Goal: Task Accomplishment & Management: Manage account settings

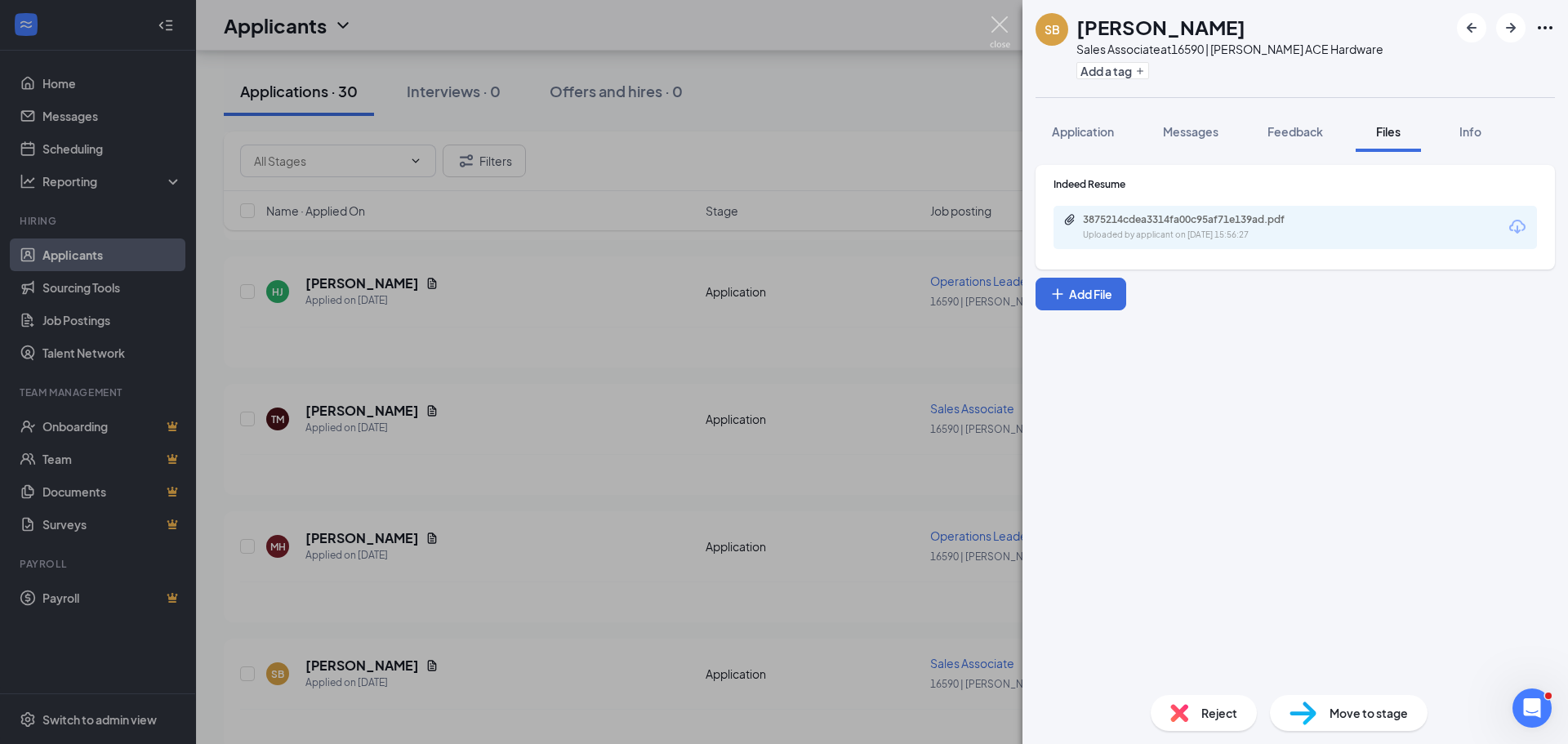
click at [1005, 22] on img at bounding box center [1000, 32] width 21 height 32
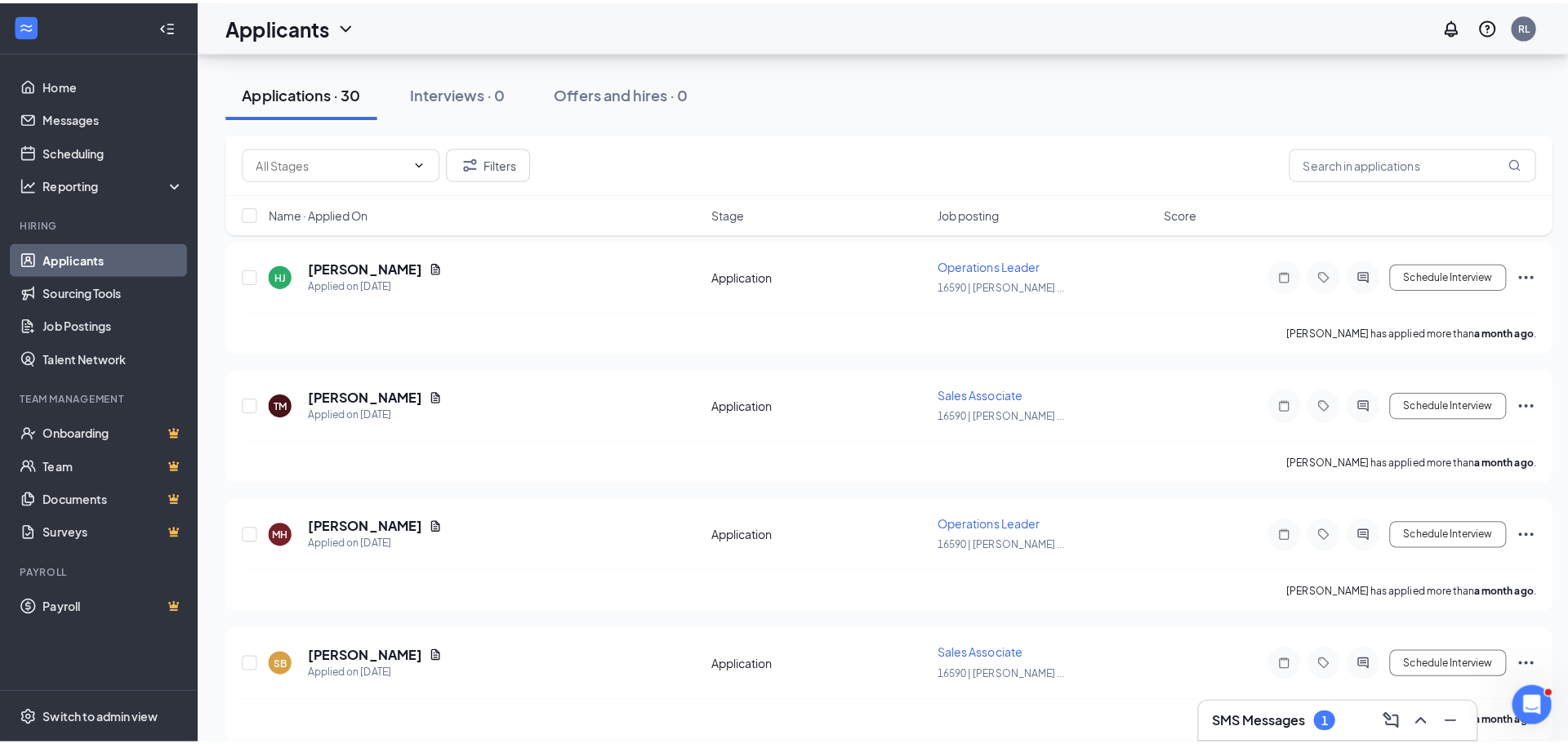
scroll to position [3279, 0]
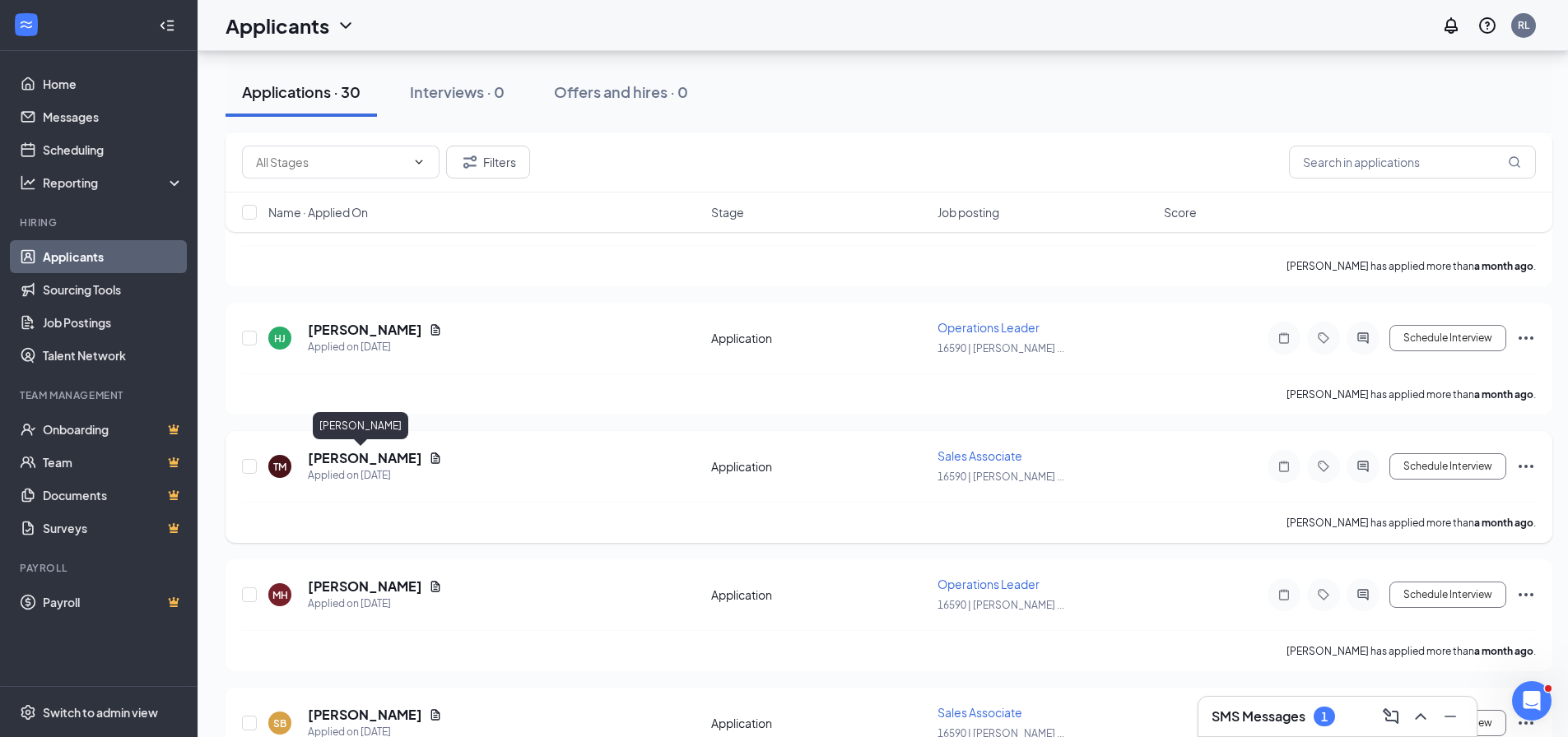
click at [330, 463] on h5 "[PERSON_NAME]" at bounding box center [365, 458] width 115 height 18
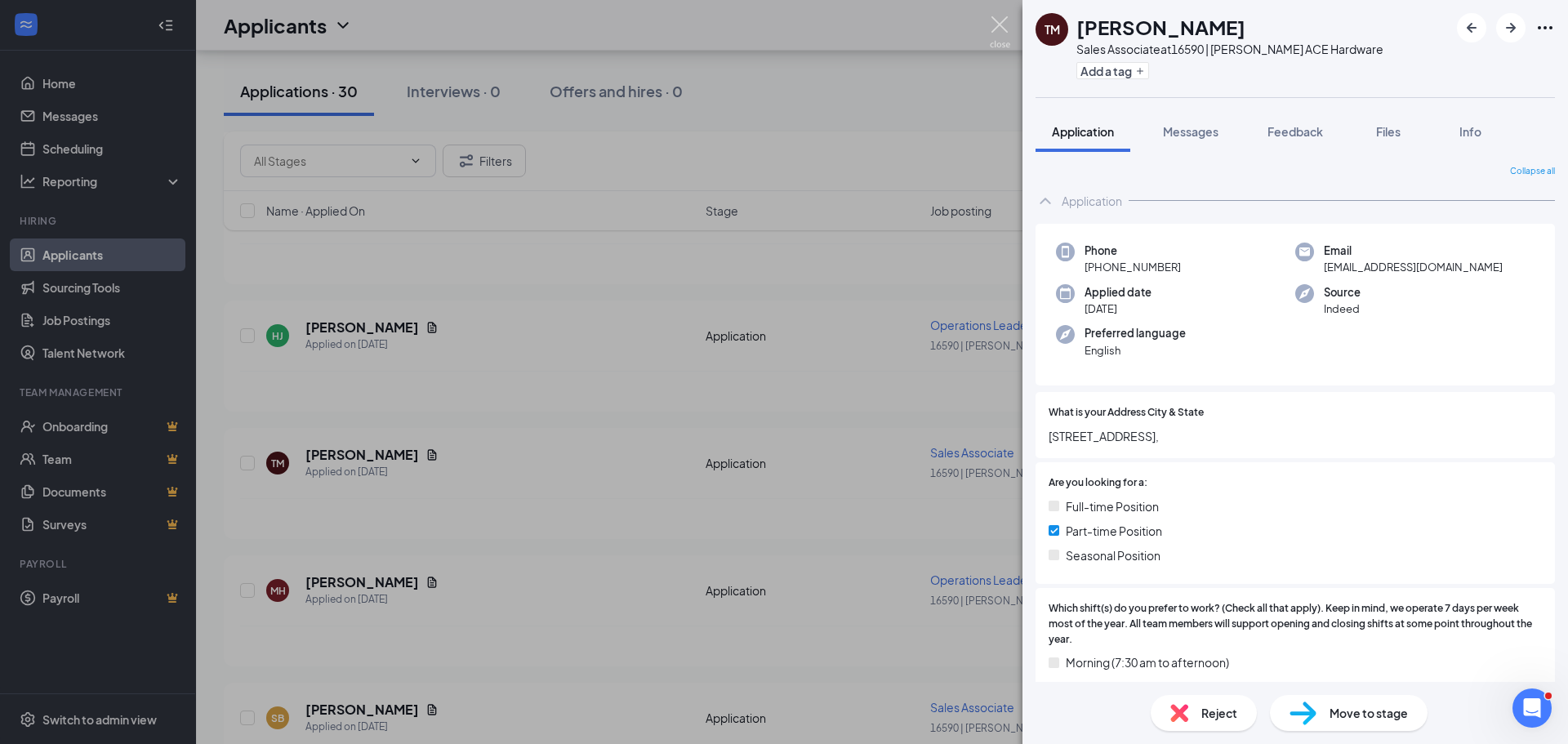
click at [1002, 21] on img at bounding box center [1000, 32] width 21 height 32
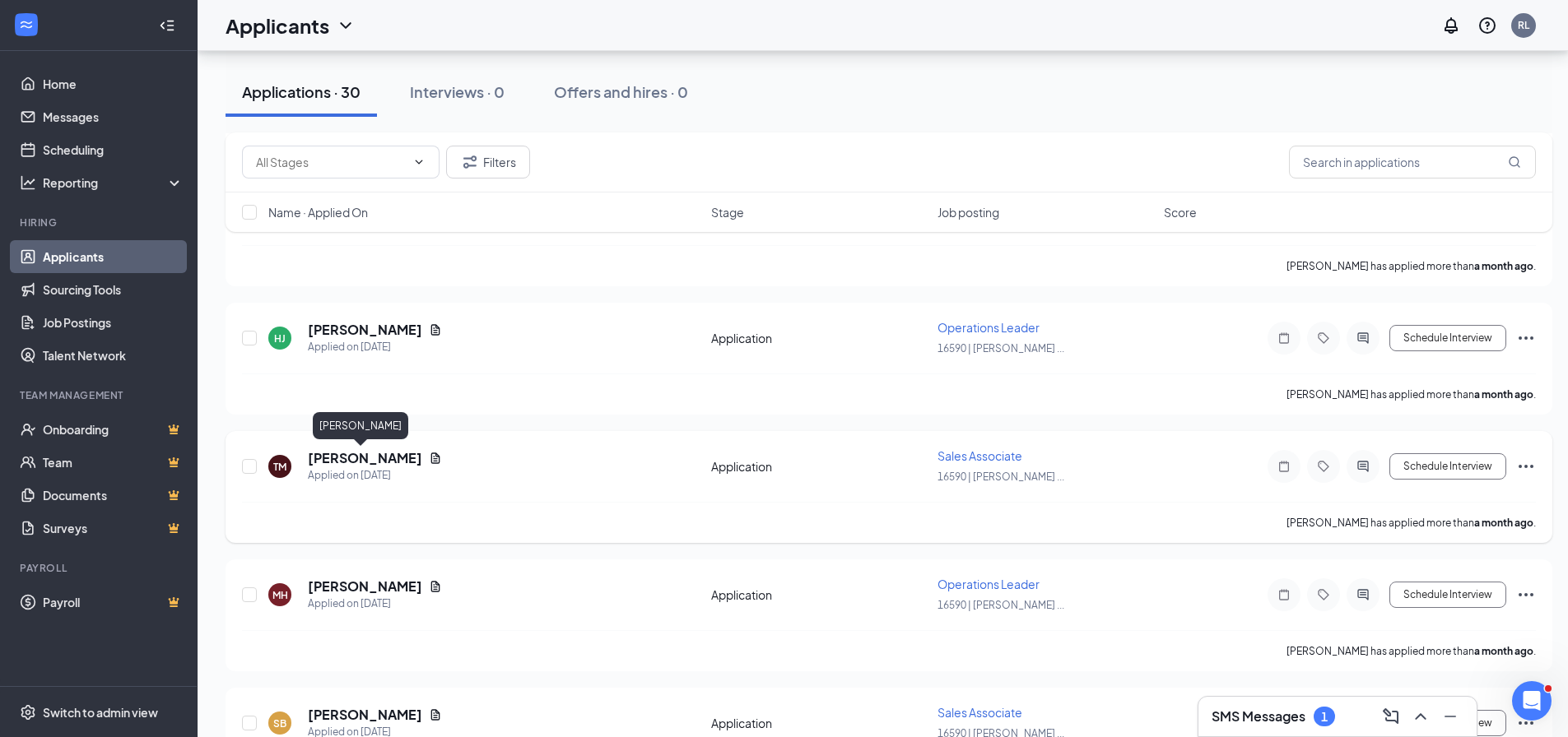
click at [325, 452] on h5 "[PERSON_NAME]" at bounding box center [365, 458] width 115 height 18
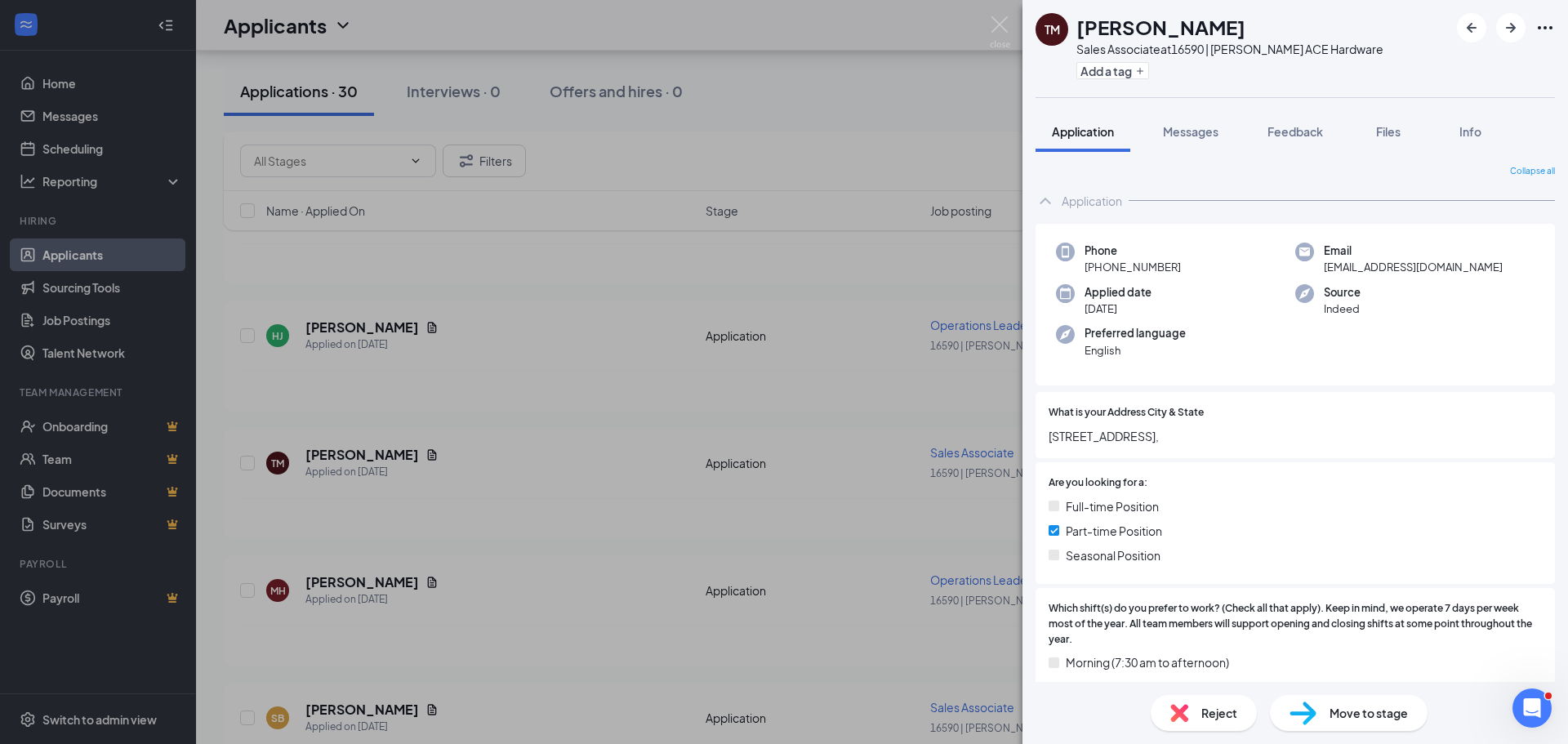
click at [585, 378] on div "TM [PERSON_NAME] Sales Associate at 16590 | [PERSON_NAME] ACE Hardware Add a ta…" at bounding box center [784, 372] width 1568 height 744
click at [1004, 24] on img at bounding box center [1000, 32] width 21 height 32
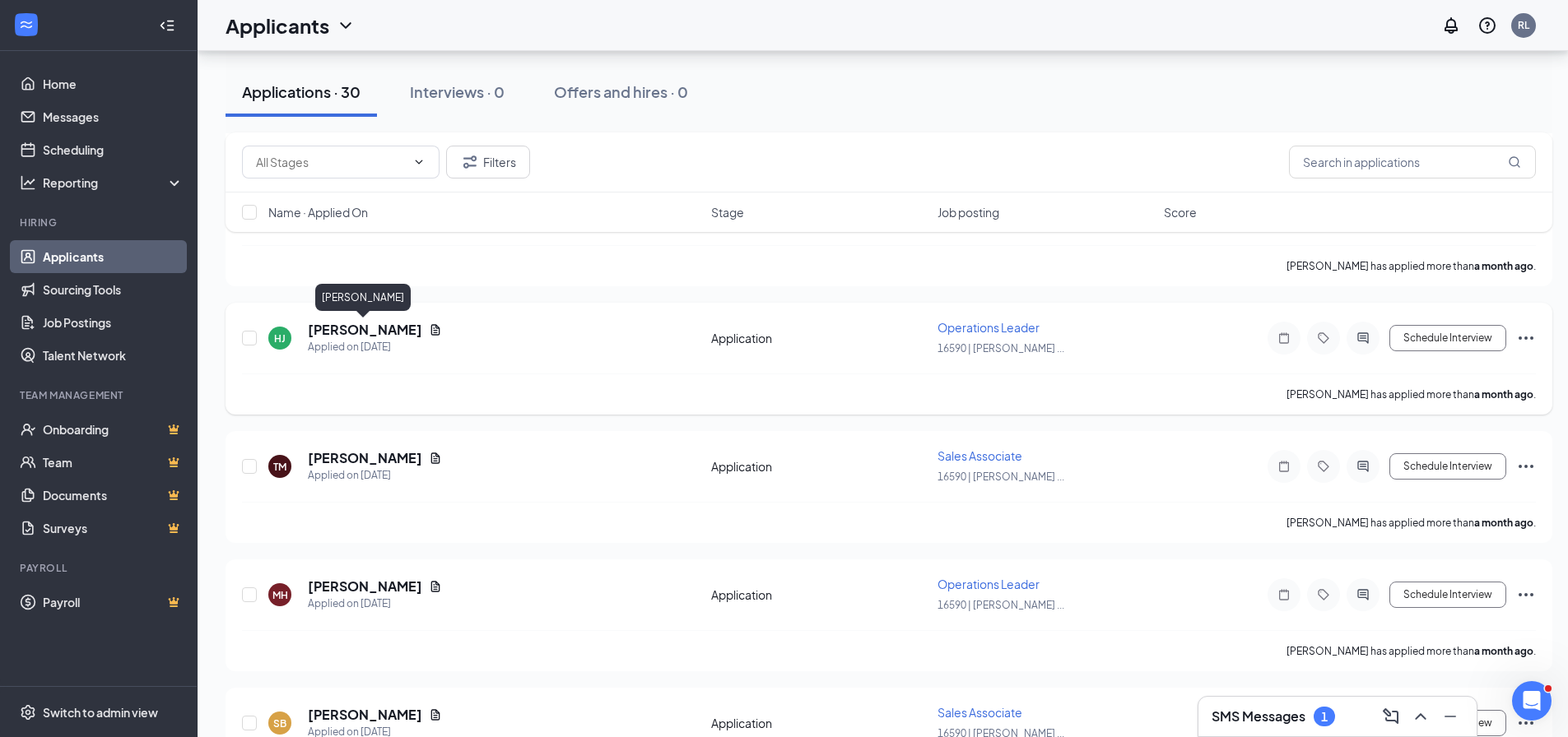
click at [381, 327] on h5 "[PERSON_NAME]" at bounding box center [365, 330] width 115 height 18
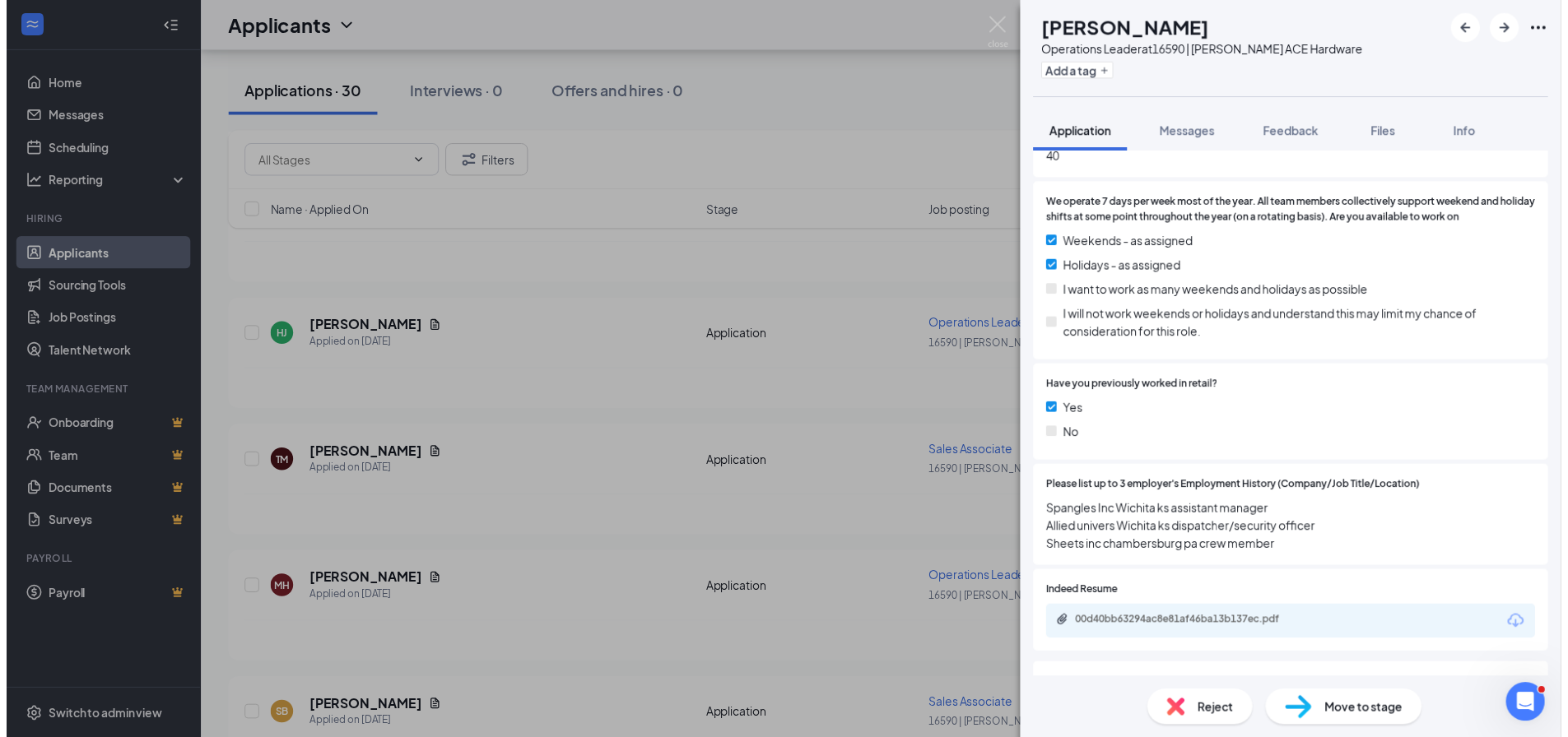
scroll to position [702, 0]
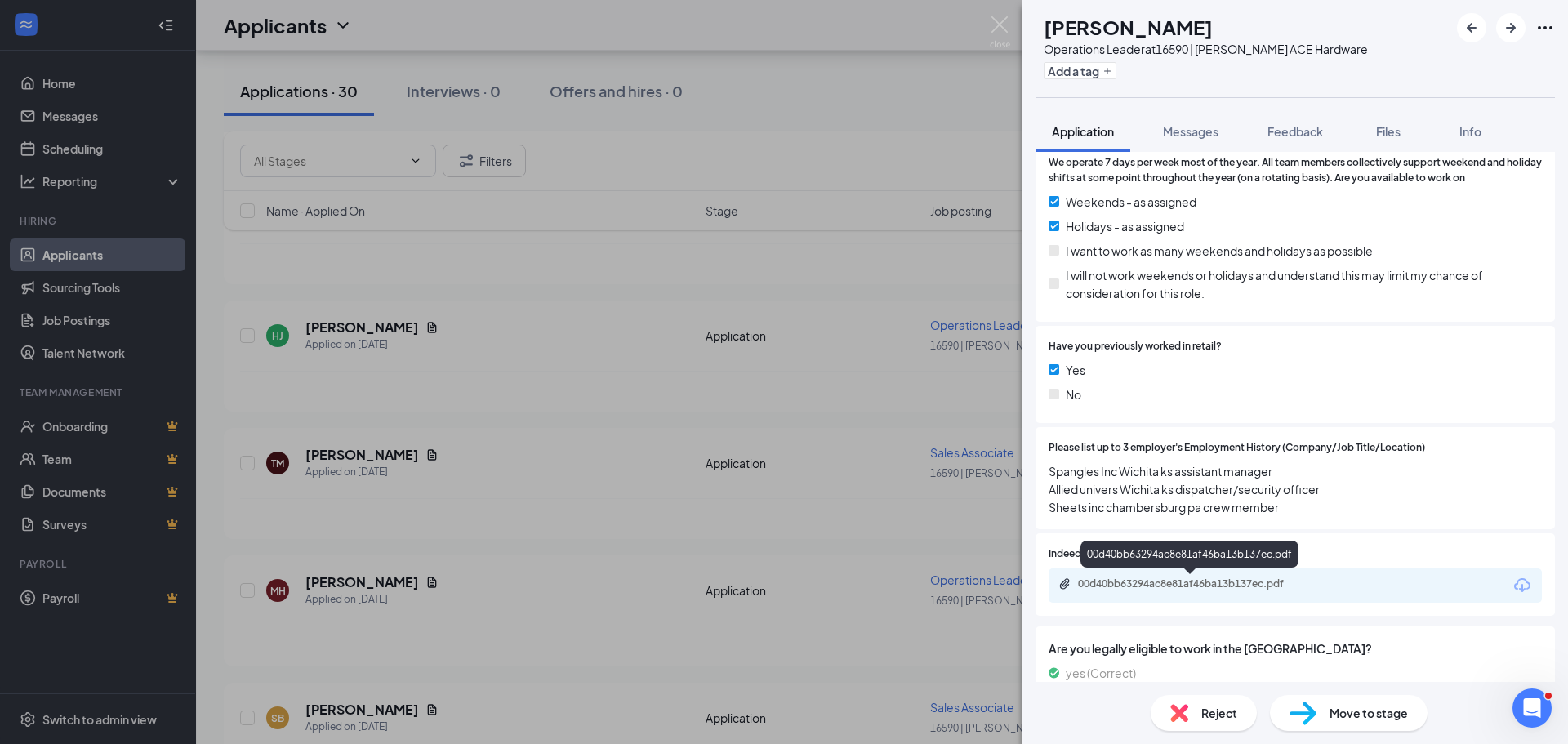
click at [1209, 576] on div "00d40bb63294ac8e81af46ba13b137ec.pdf" at bounding box center [1295, 585] width 493 height 34
click at [1209, 583] on div "00d40bb63294ac8e81af46ba13b137ec.pdf" at bounding box center [1192, 583] width 229 height 13
click at [999, 19] on img at bounding box center [1000, 32] width 21 height 32
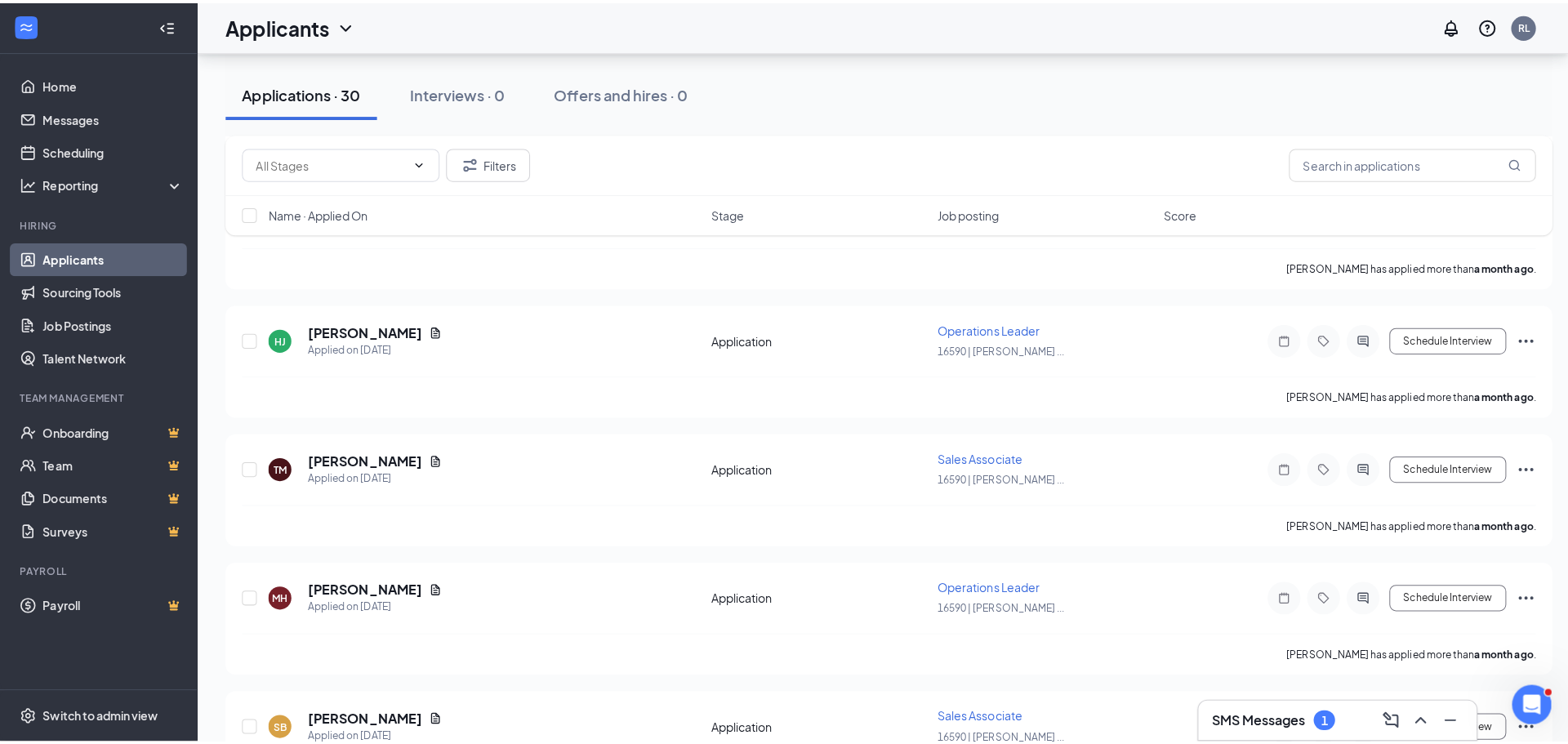
scroll to position [2680, 0]
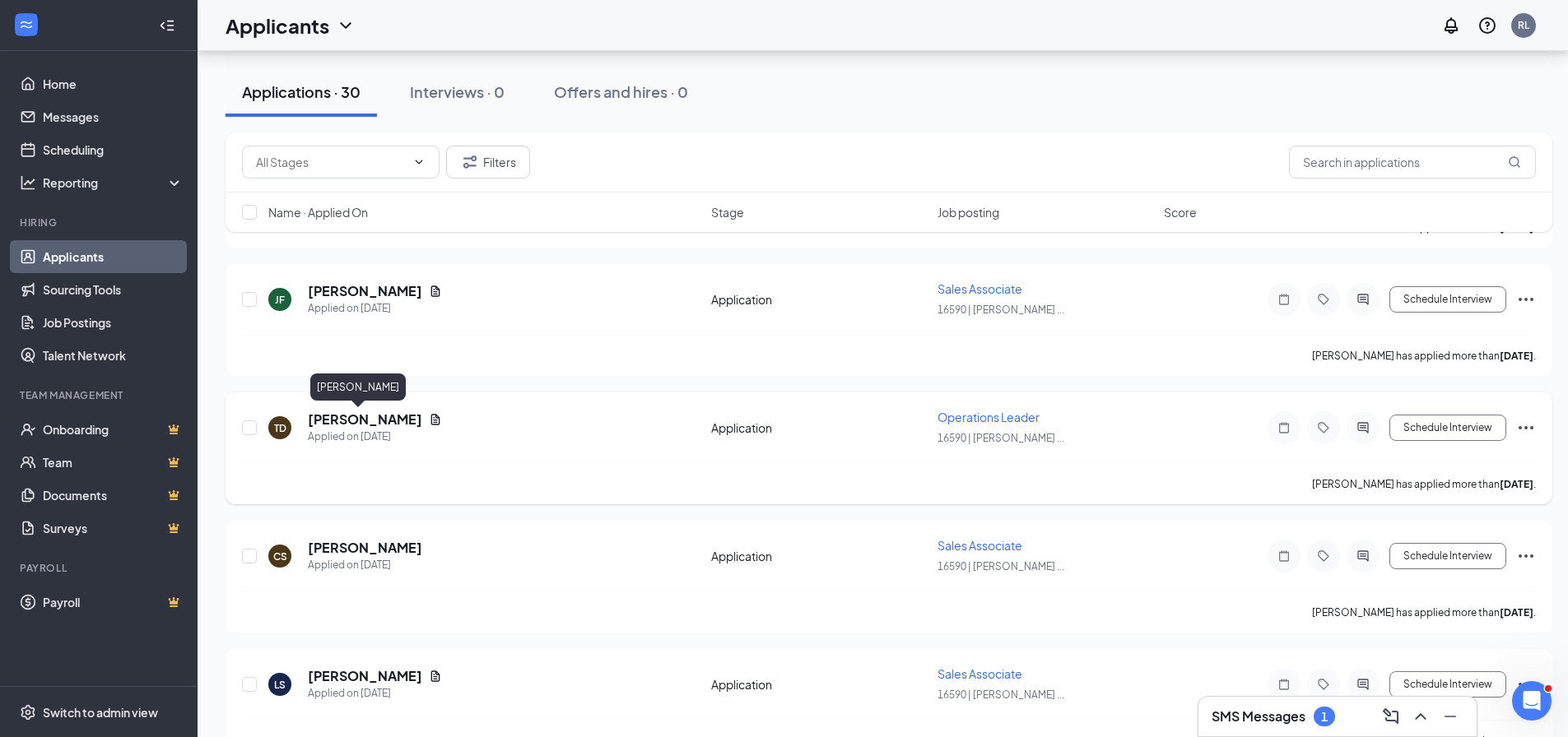
click at [350, 420] on h5 "[PERSON_NAME]" at bounding box center [365, 420] width 115 height 18
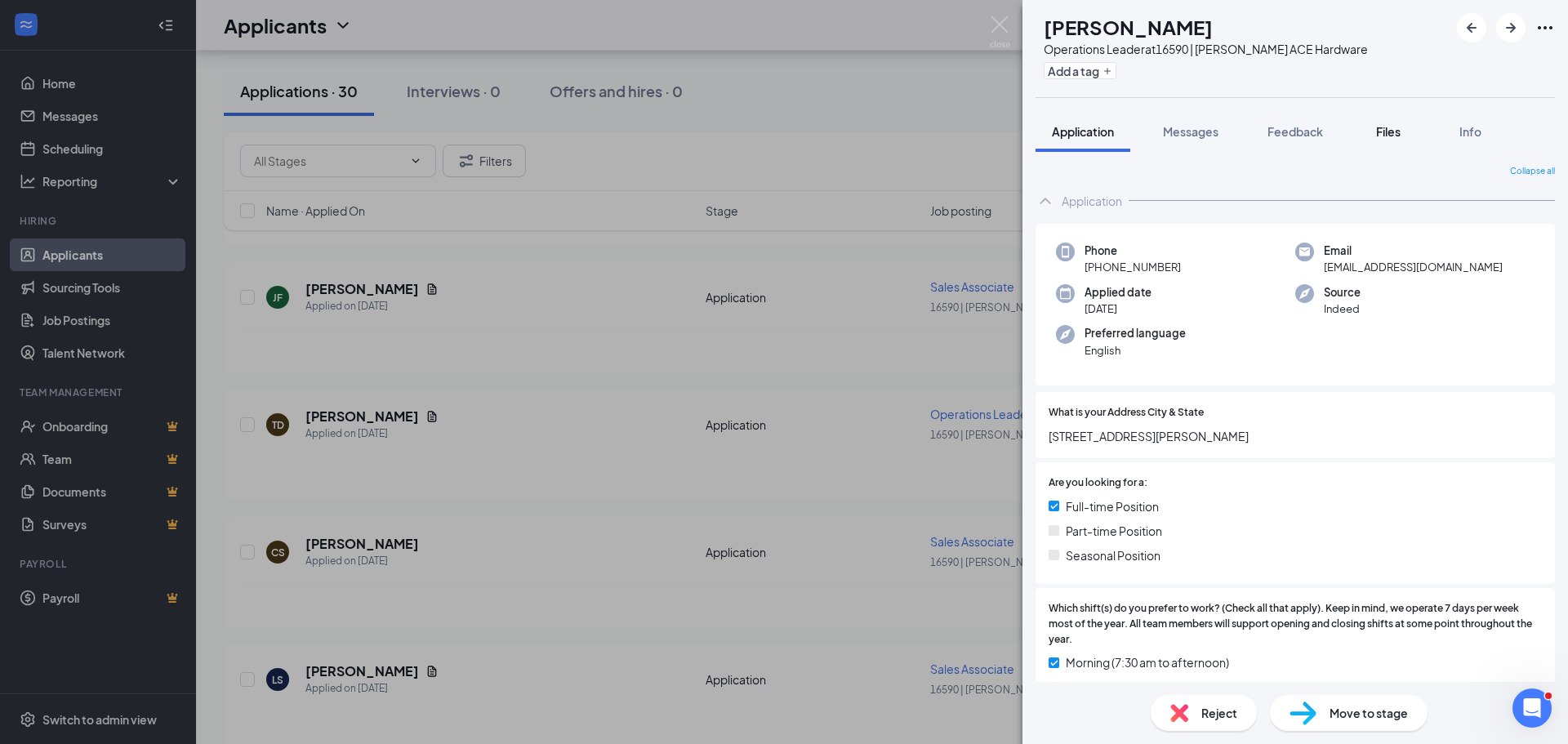
click at [1382, 132] on span "Files" at bounding box center [1388, 132] width 24 height 14
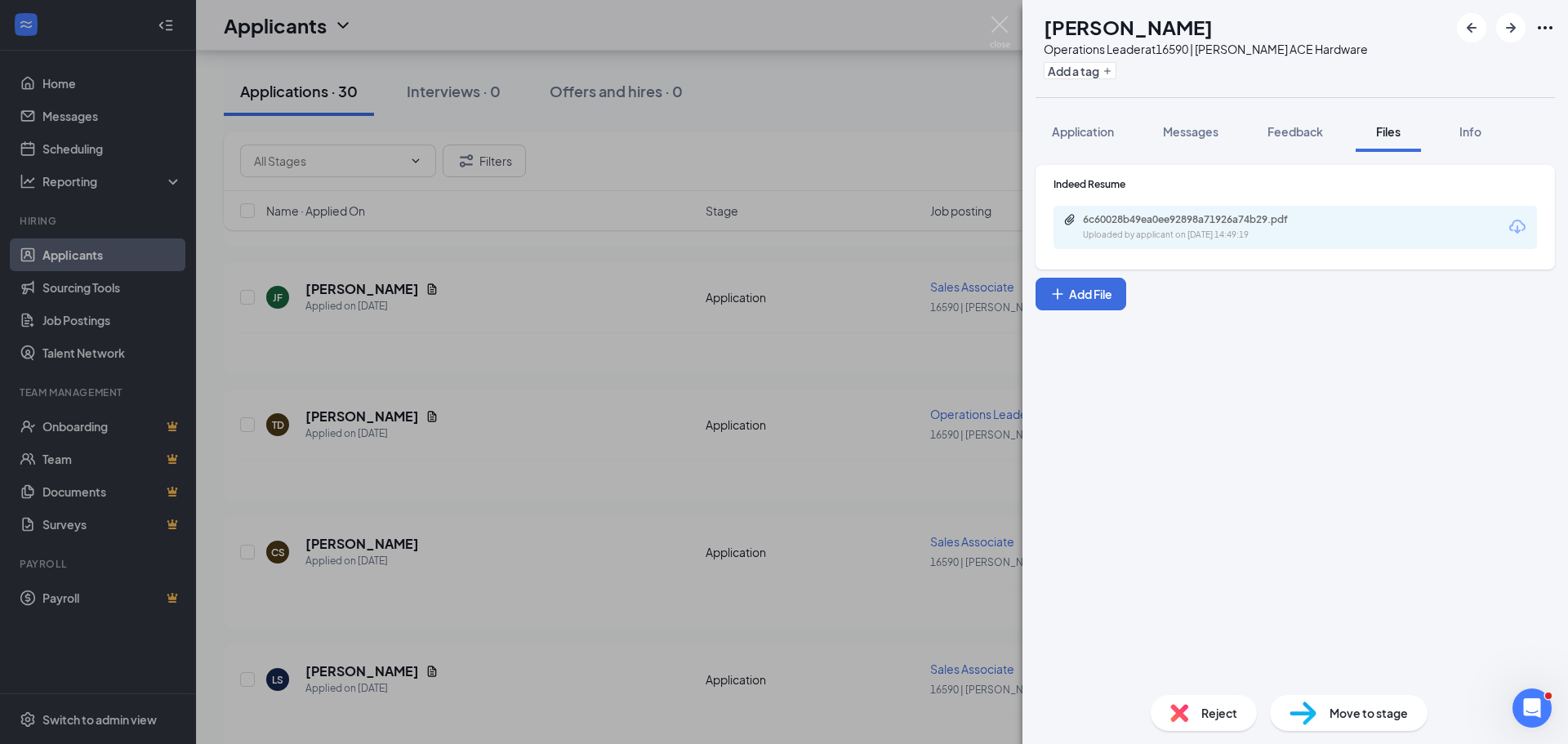
click at [1204, 230] on div "Uploaded by applicant on [DATE] 14:49:19" at bounding box center [1206, 235] width 245 height 13
click at [996, 25] on img at bounding box center [1000, 32] width 21 height 32
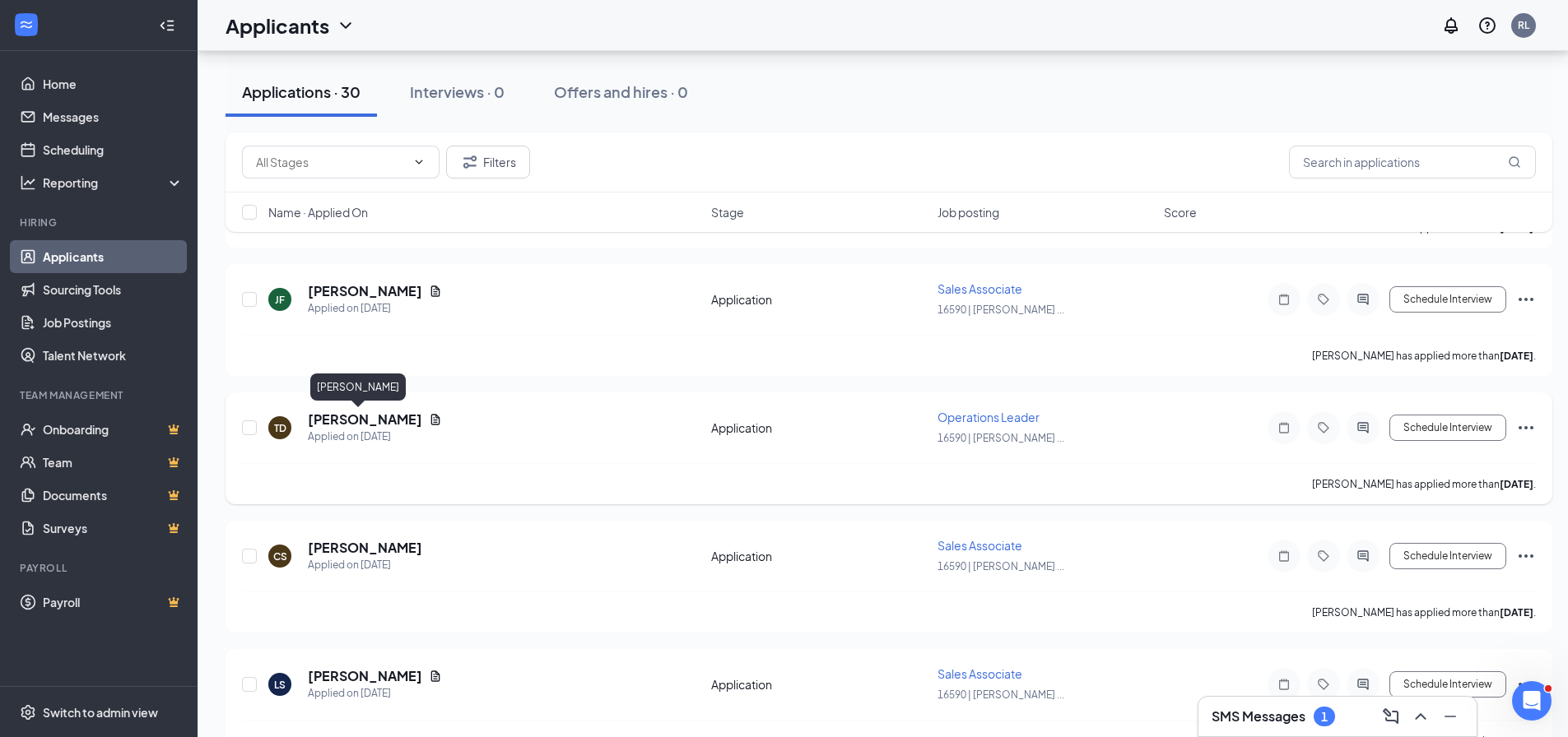
click at [335, 418] on h5 "[PERSON_NAME]" at bounding box center [365, 420] width 115 height 18
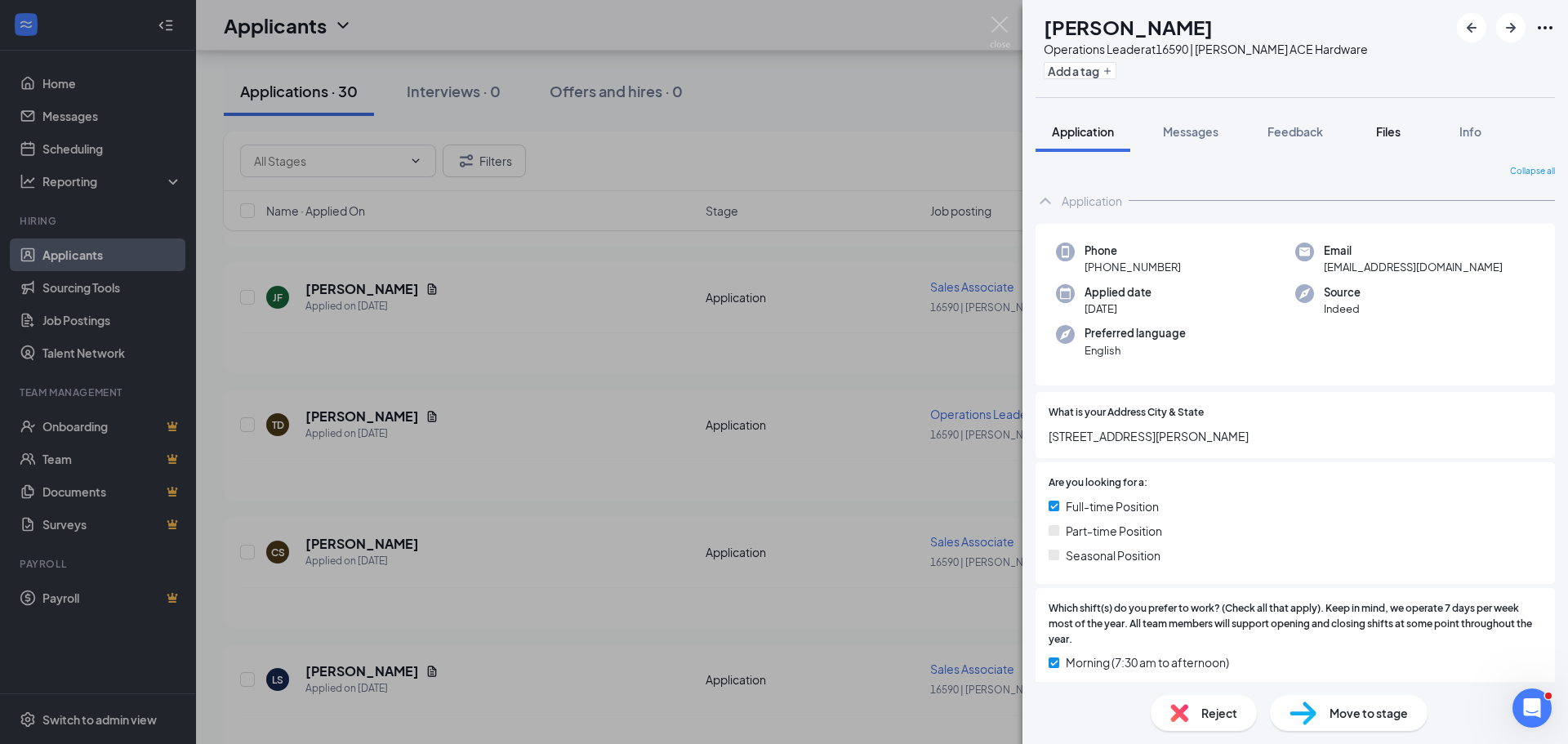
click at [1393, 139] on div "Files" at bounding box center [1388, 132] width 32 height 16
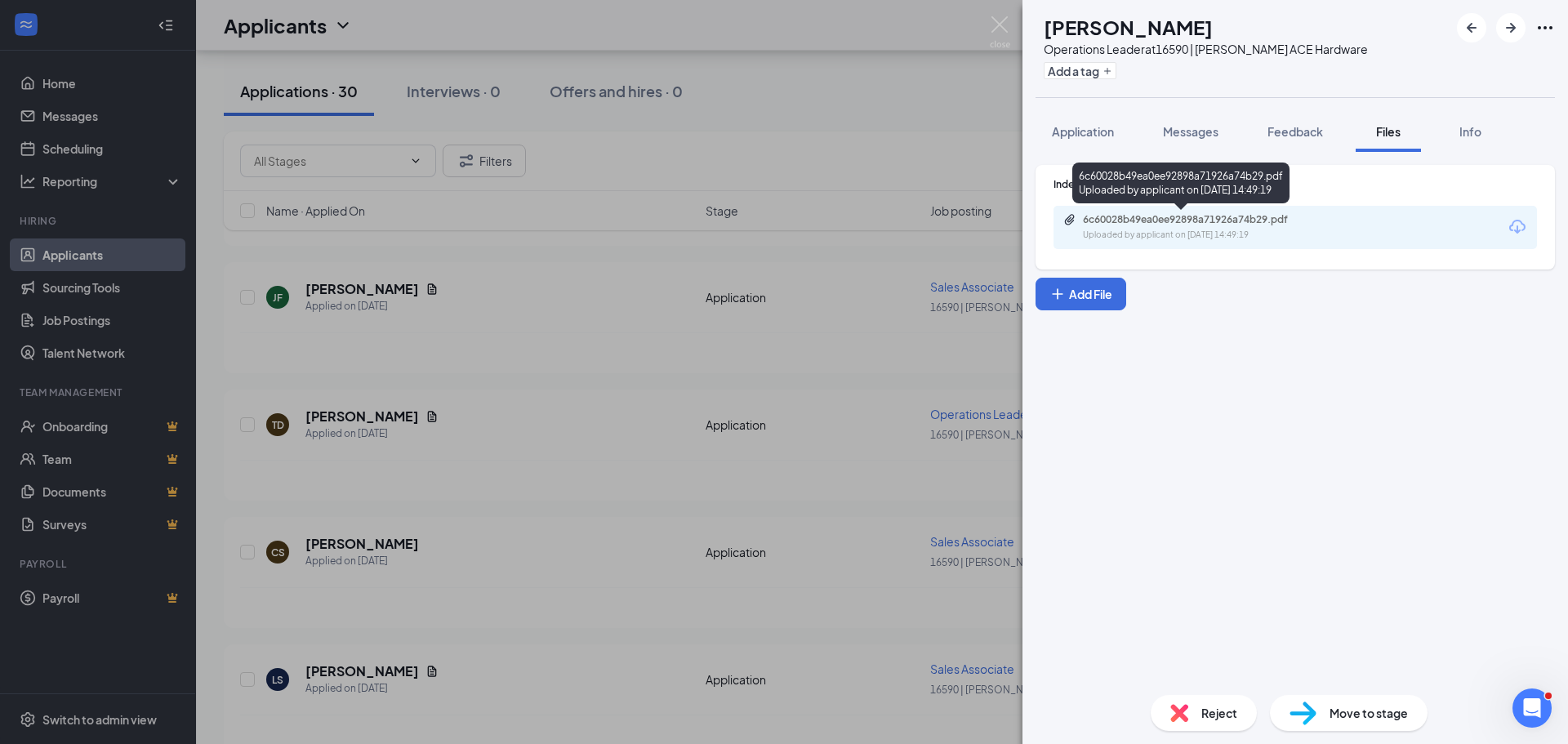
click at [1304, 220] on div "6c60028b49ea0ee92898a71926a74b29.pdf" at bounding box center [1197, 219] width 229 height 13
click at [999, 20] on img at bounding box center [1000, 32] width 21 height 32
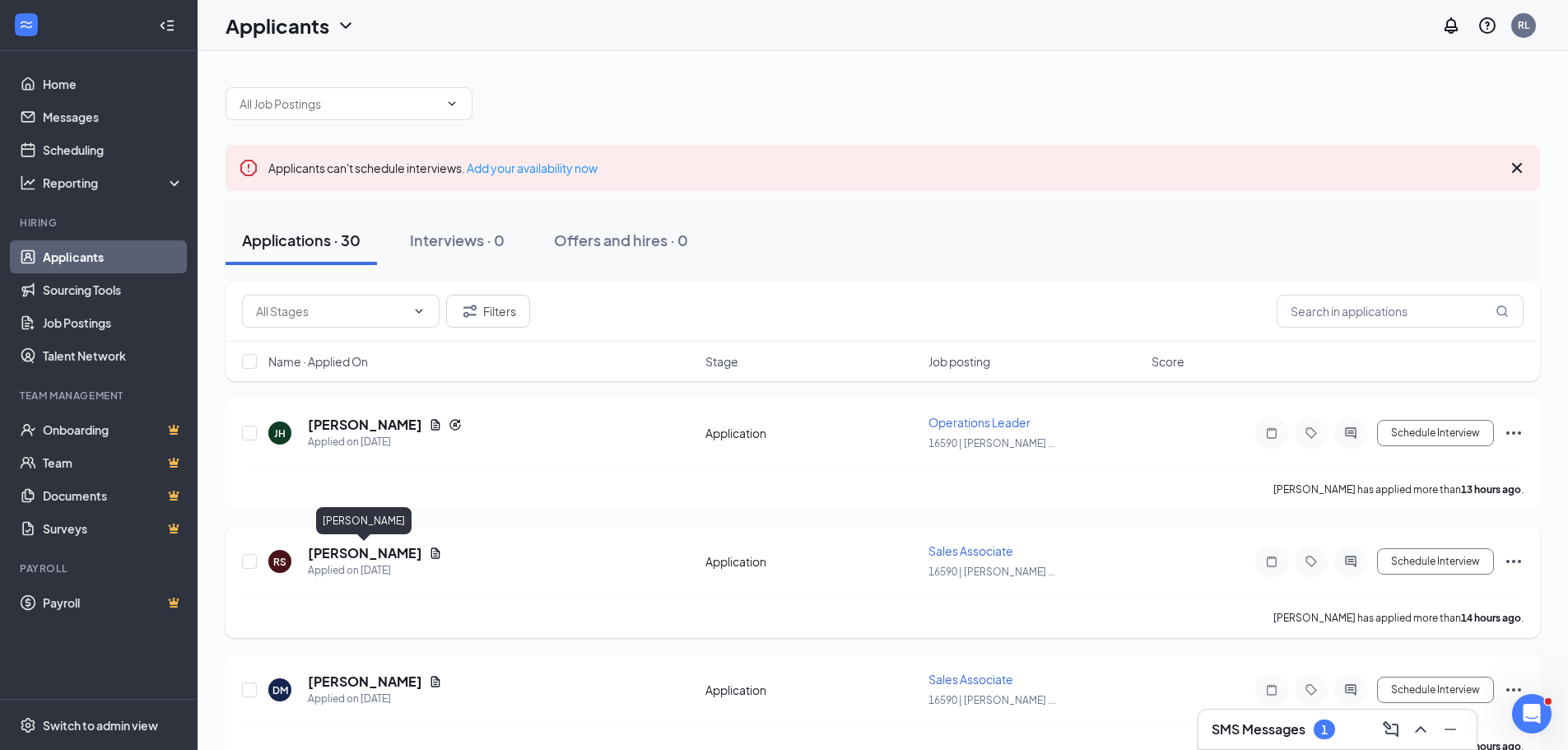
click at [381, 550] on h5 "[PERSON_NAME]" at bounding box center [365, 554] width 115 height 18
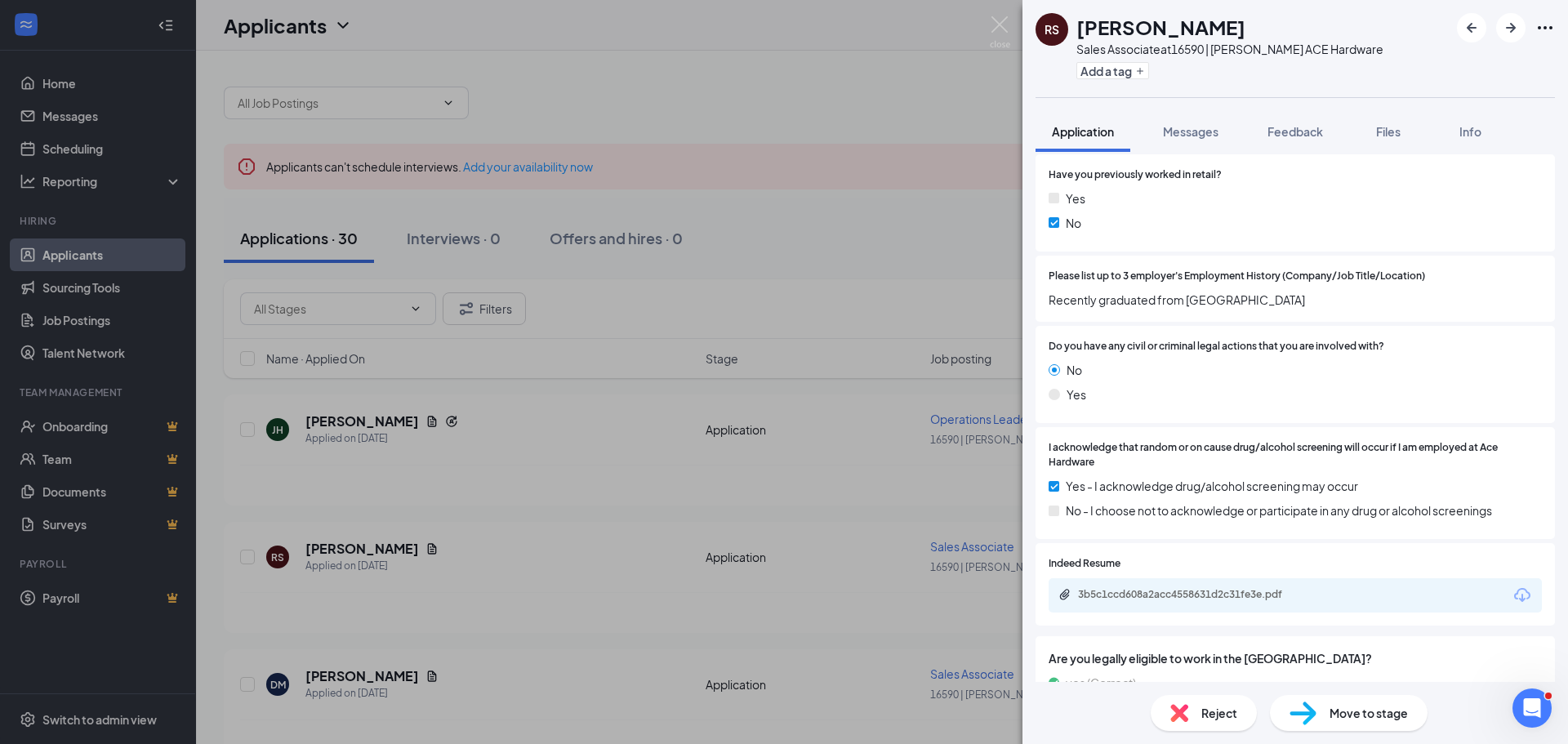
scroll to position [1023, 0]
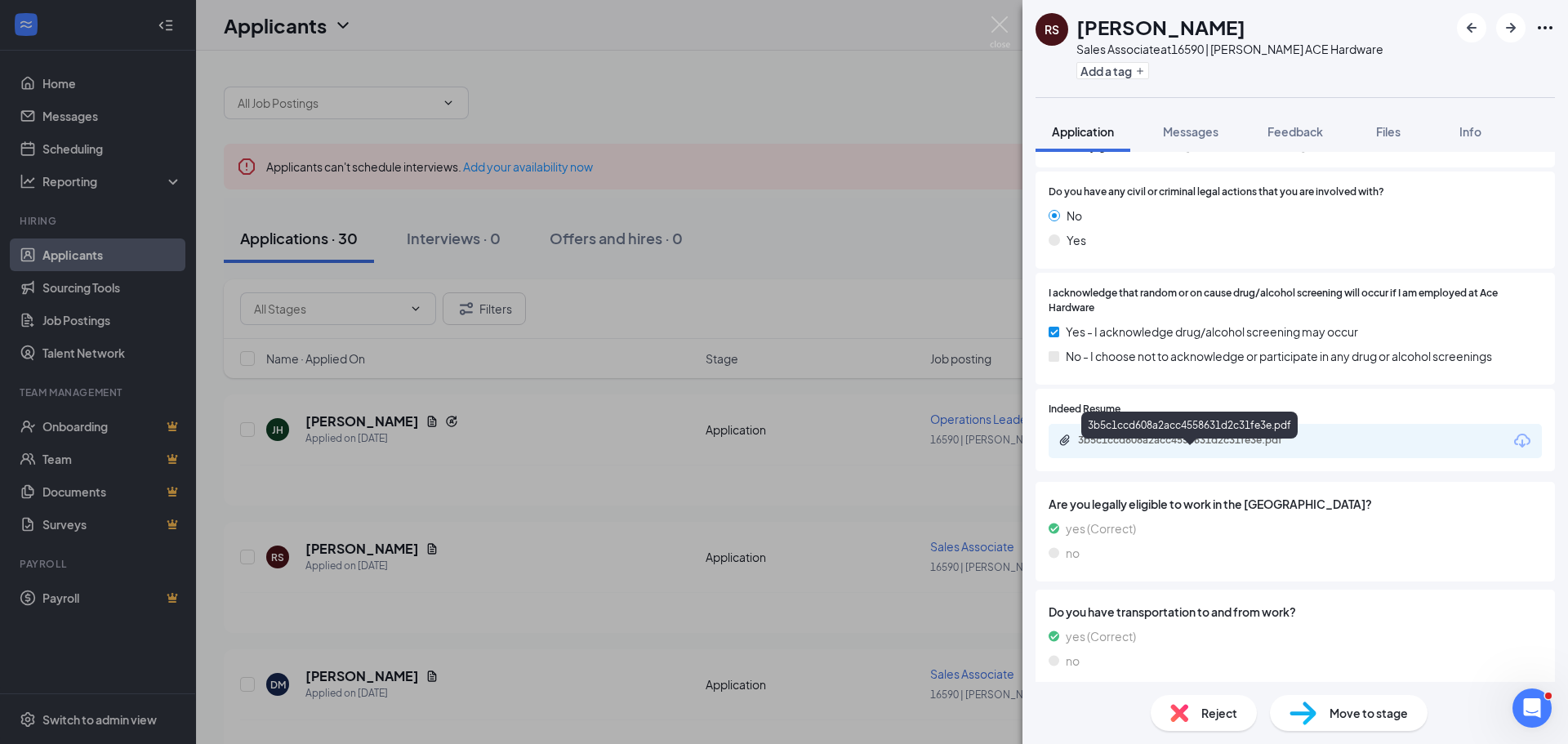
click at [1266, 446] on div "3b5c1ccd608a2acc4558631d2c31fe3e.pdf" at bounding box center [1192, 440] width 229 height 13
click at [998, 22] on img at bounding box center [1000, 32] width 21 height 32
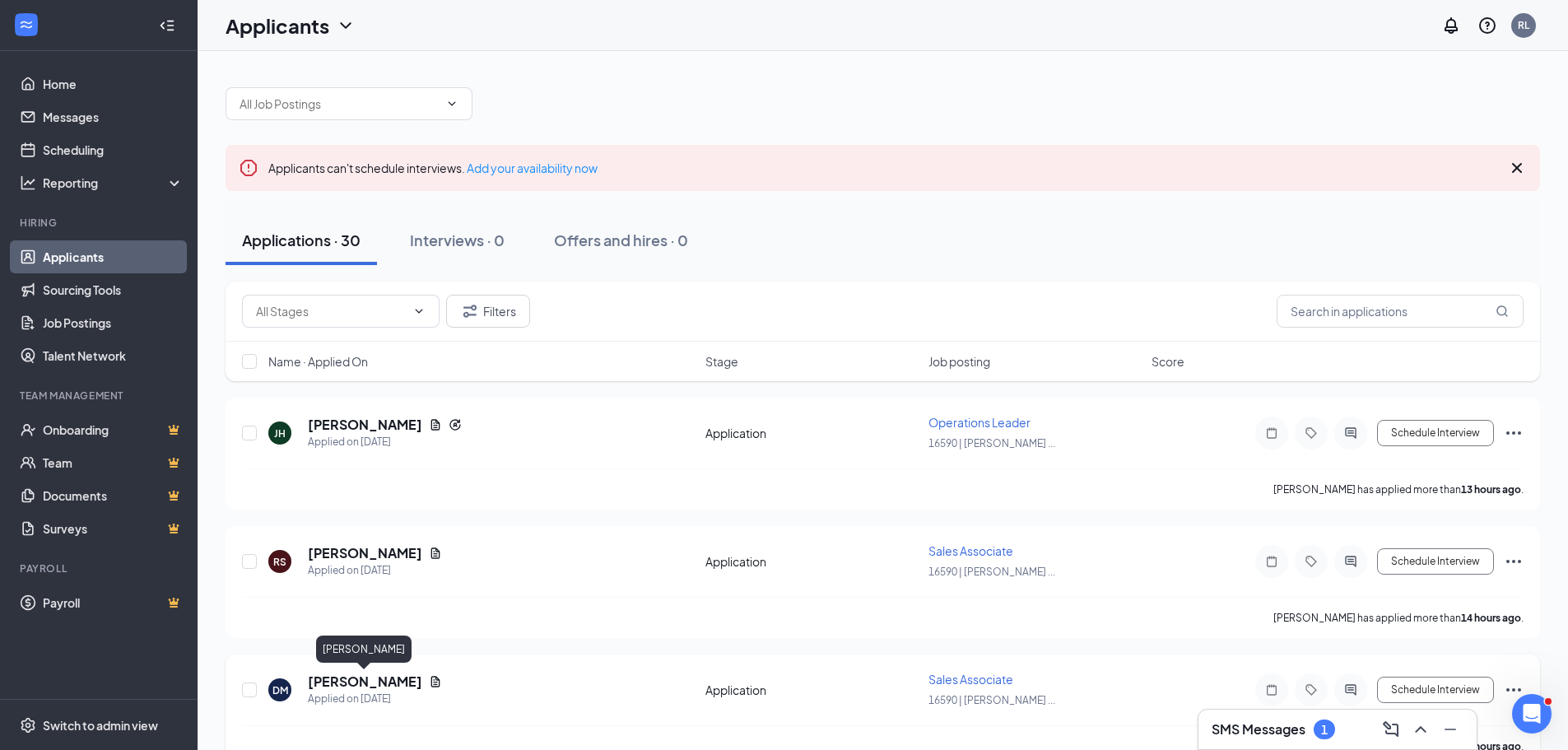
click at [365, 688] on h5 "[PERSON_NAME]" at bounding box center [365, 682] width 115 height 18
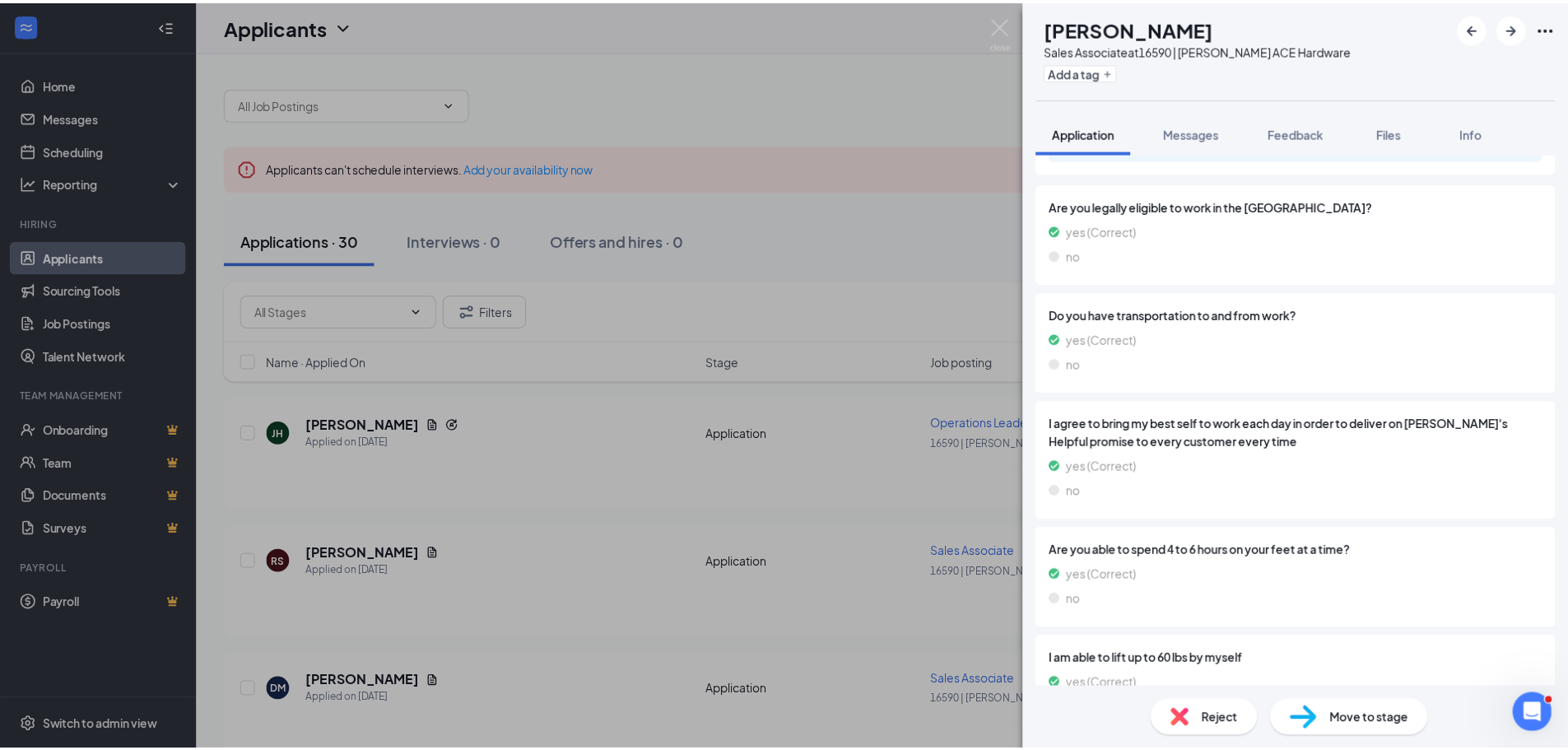
scroll to position [1274, 0]
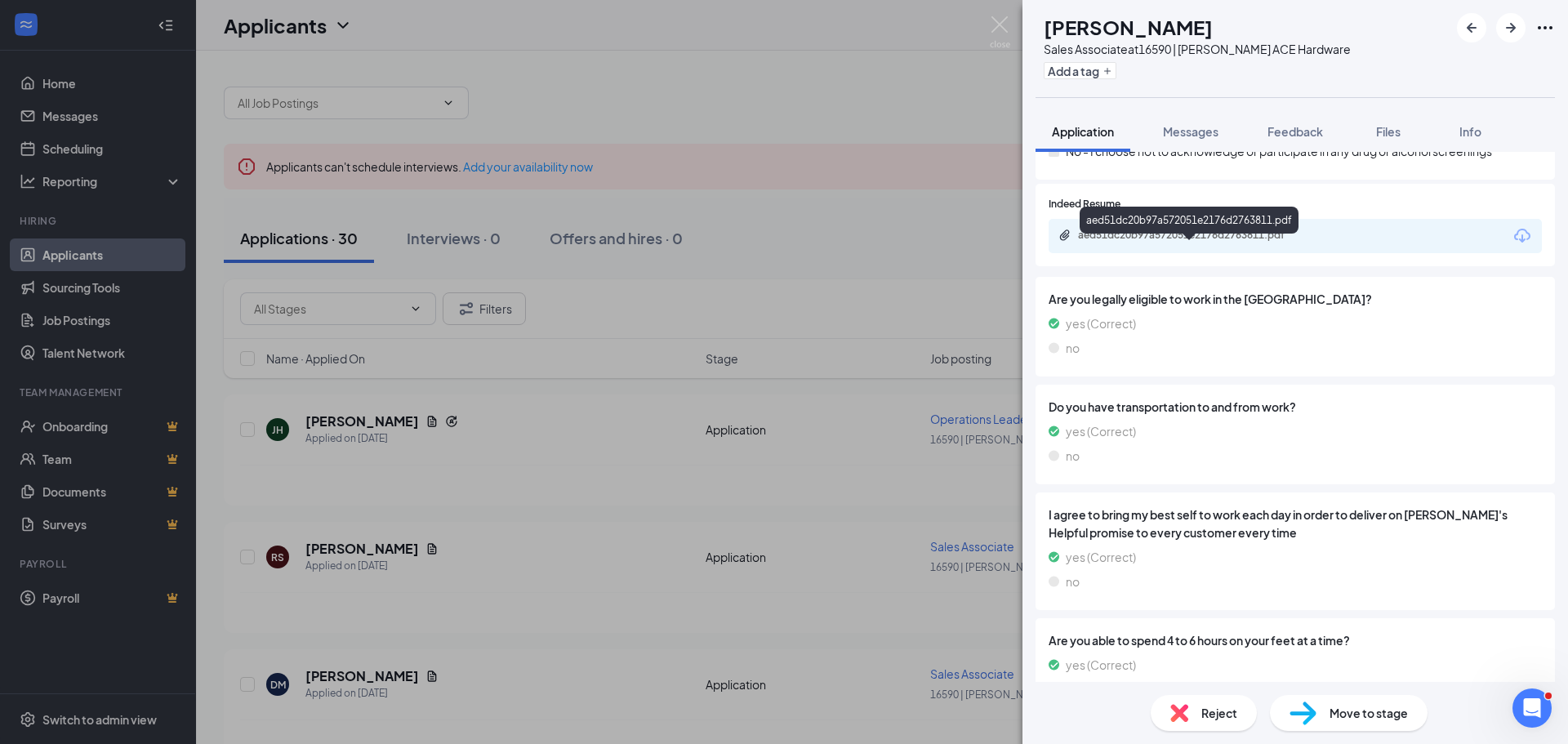
click at [1214, 242] on div "aed51dc20b97a572051e2176d2763811.pdf" at bounding box center [1192, 235] width 229 height 13
click at [996, 24] on img at bounding box center [1000, 32] width 21 height 32
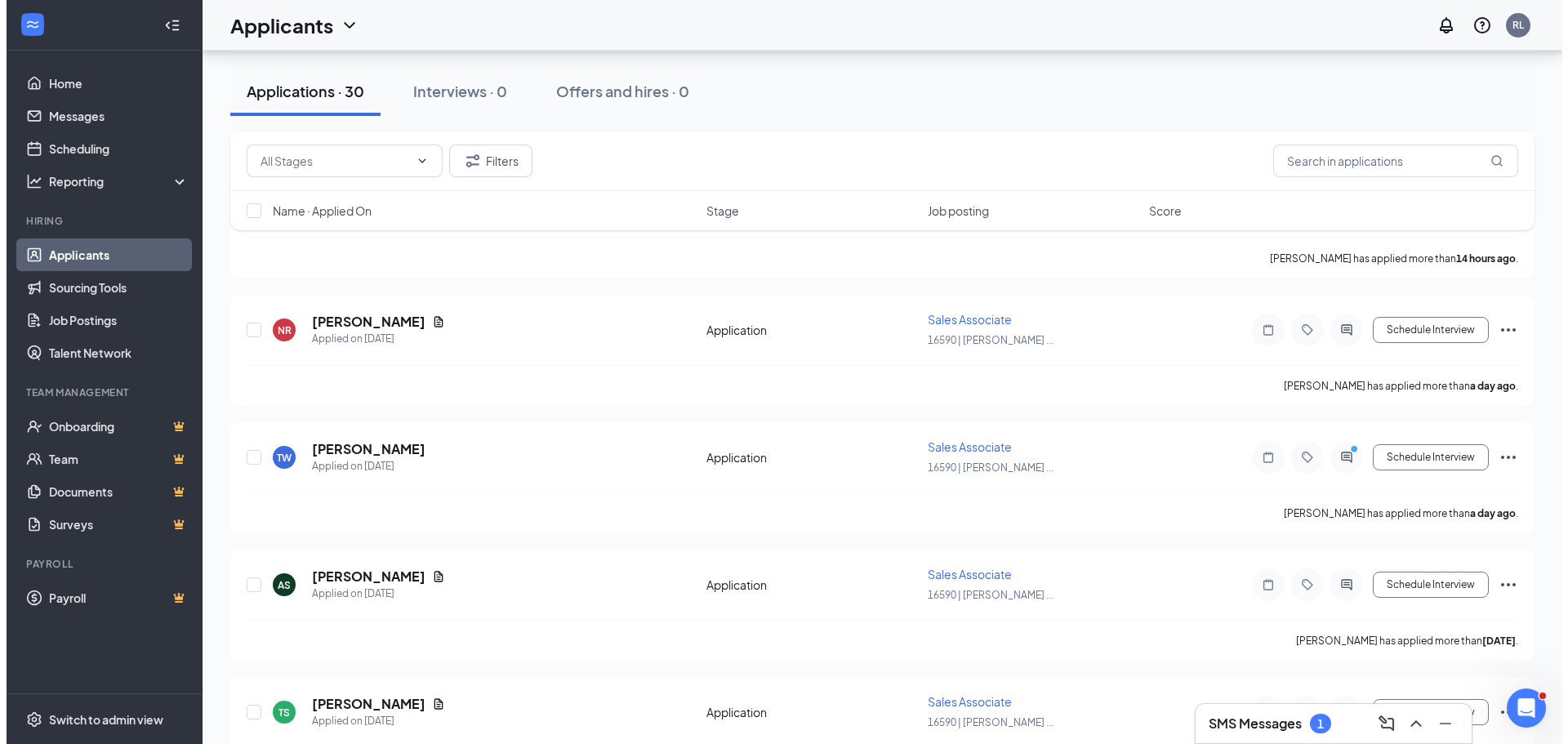
scroll to position [477, 0]
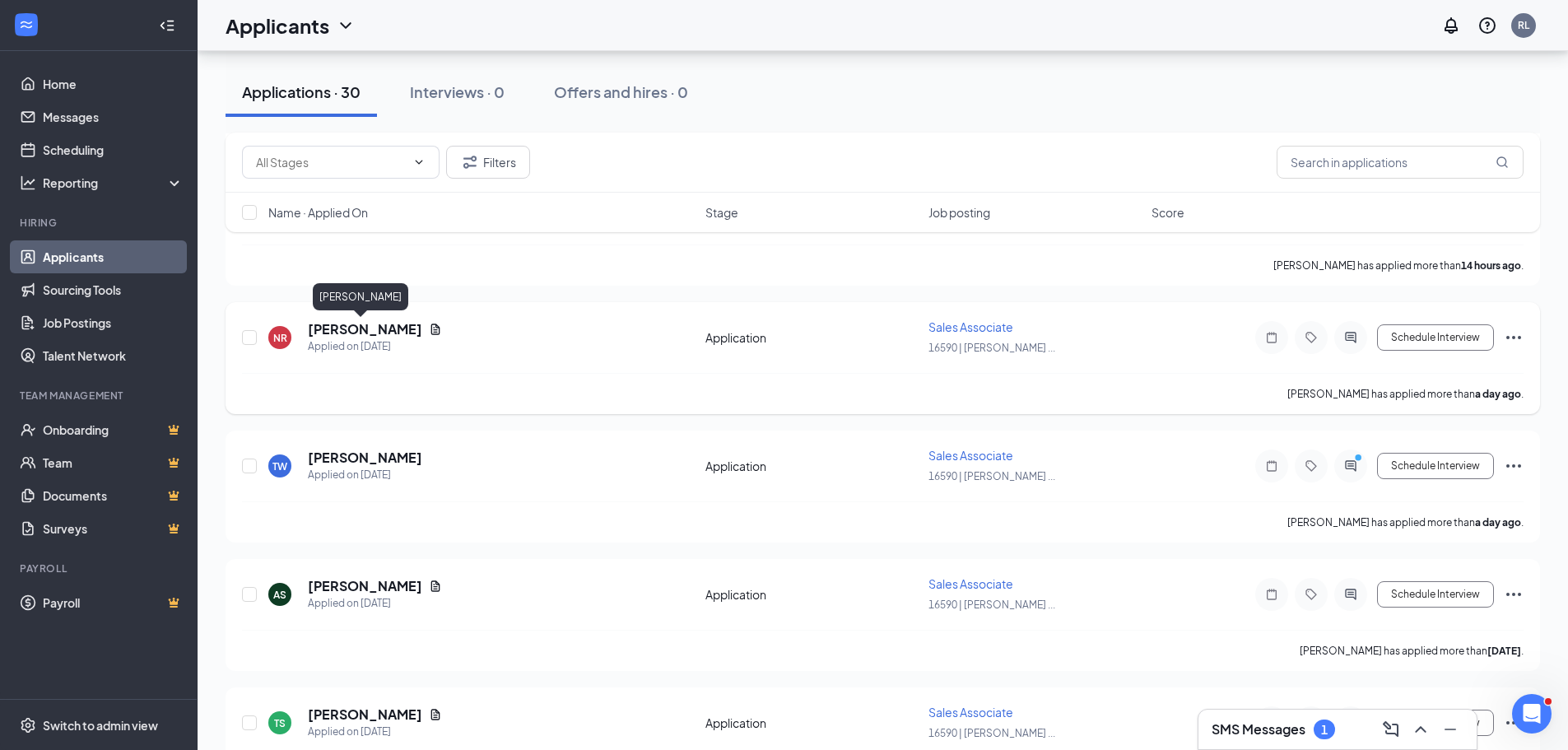
click at [352, 331] on h5 "[PERSON_NAME]" at bounding box center [365, 329] width 115 height 18
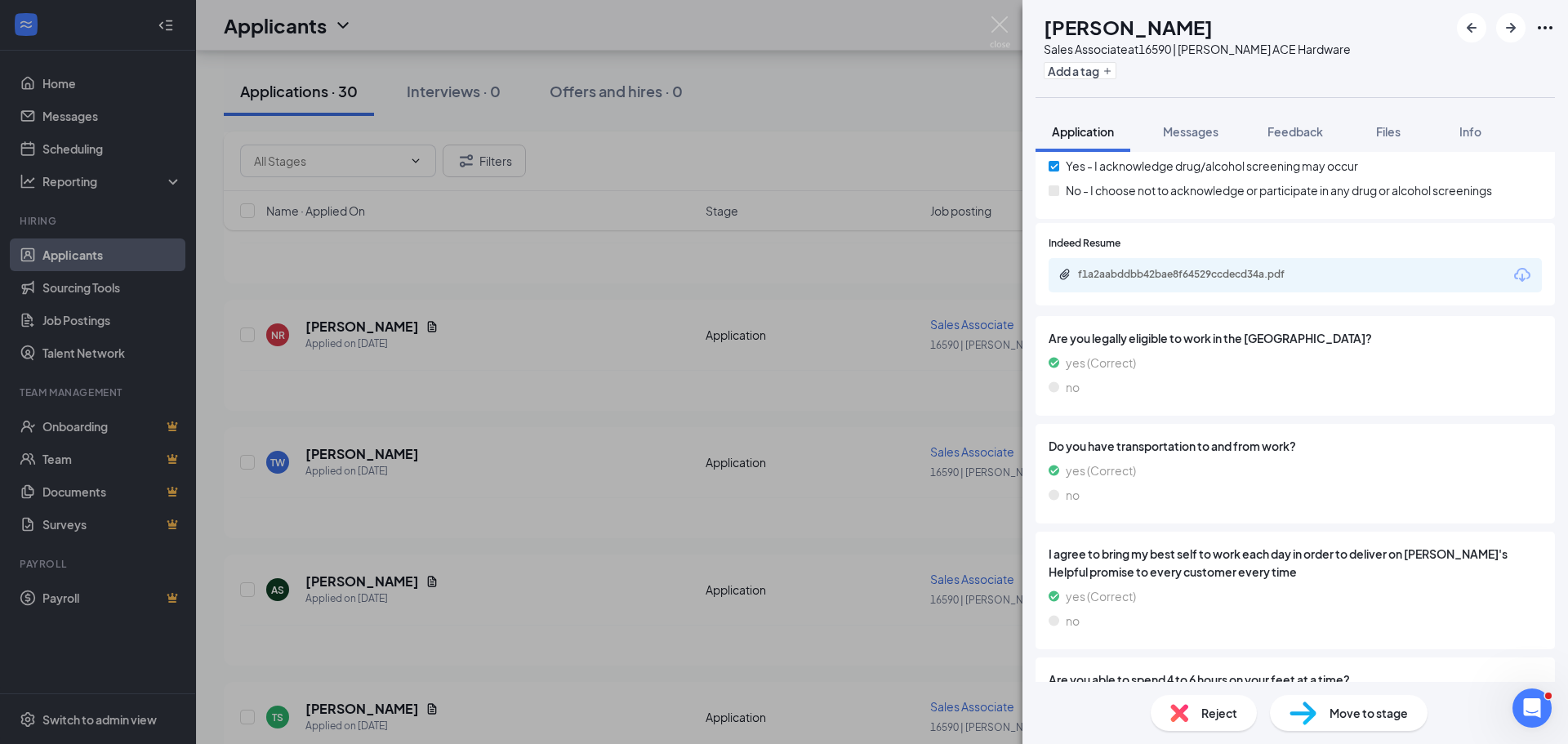
scroll to position [1095, 0]
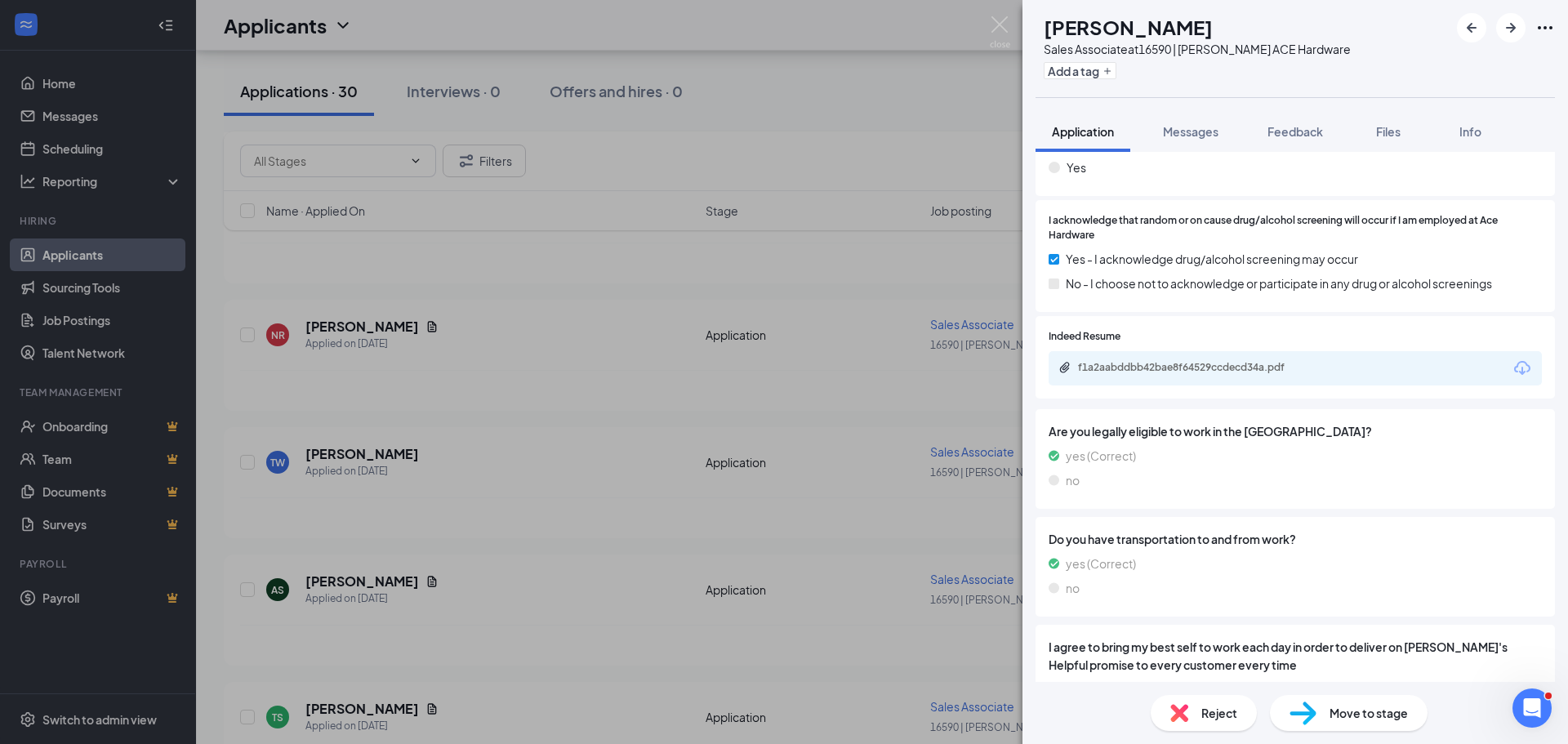
click at [1193, 374] on div "f1a2aabddbb42bae8f64529ccdecd34a.pdf" at bounding box center [1192, 367] width 229 height 13
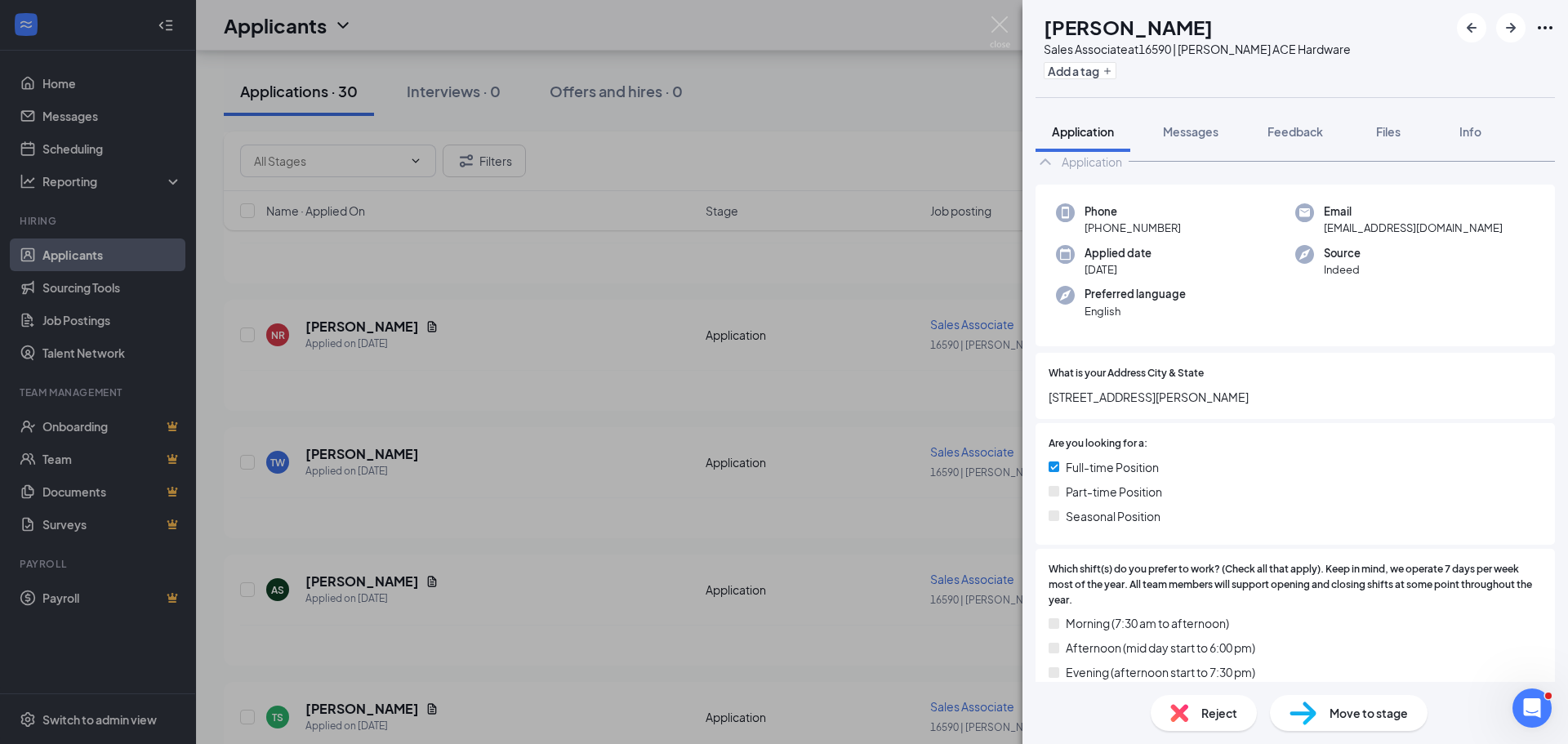
scroll to position [0, 0]
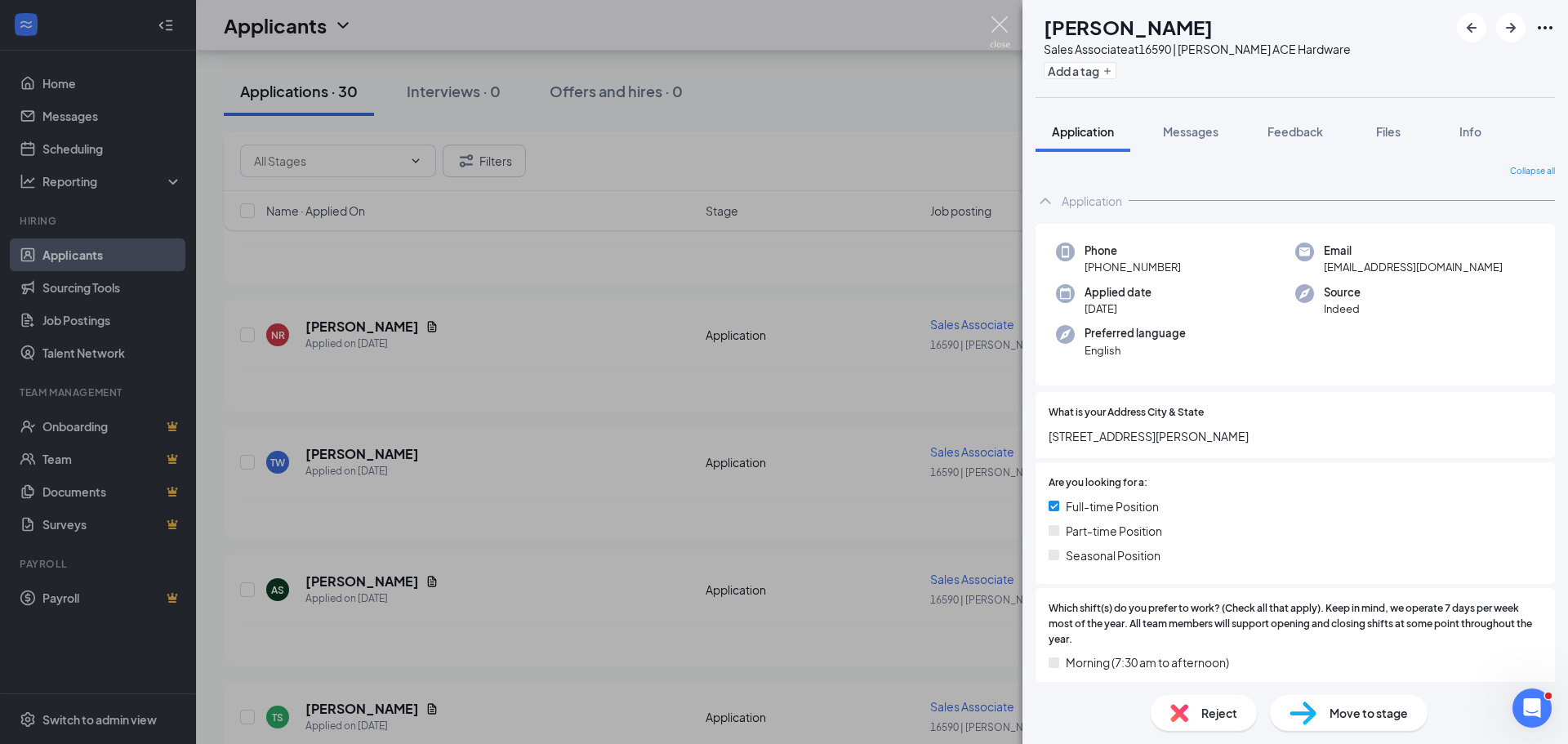
click at [998, 24] on img at bounding box center [1000, 32] width 21 height 32
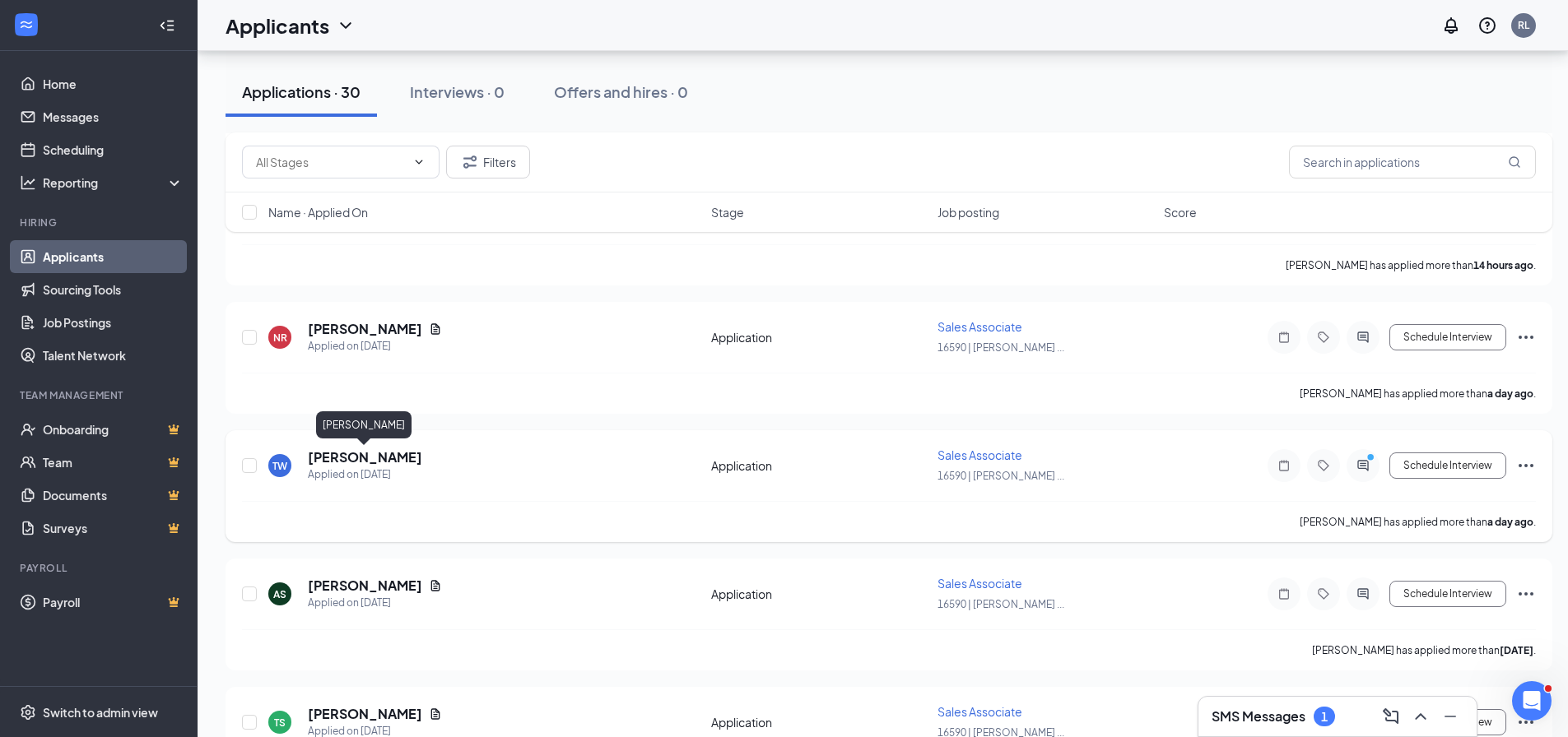
click at [393, 458] on h5 "[PERSON_NAME]" at bounding box center [365, 458] width 115 height 18
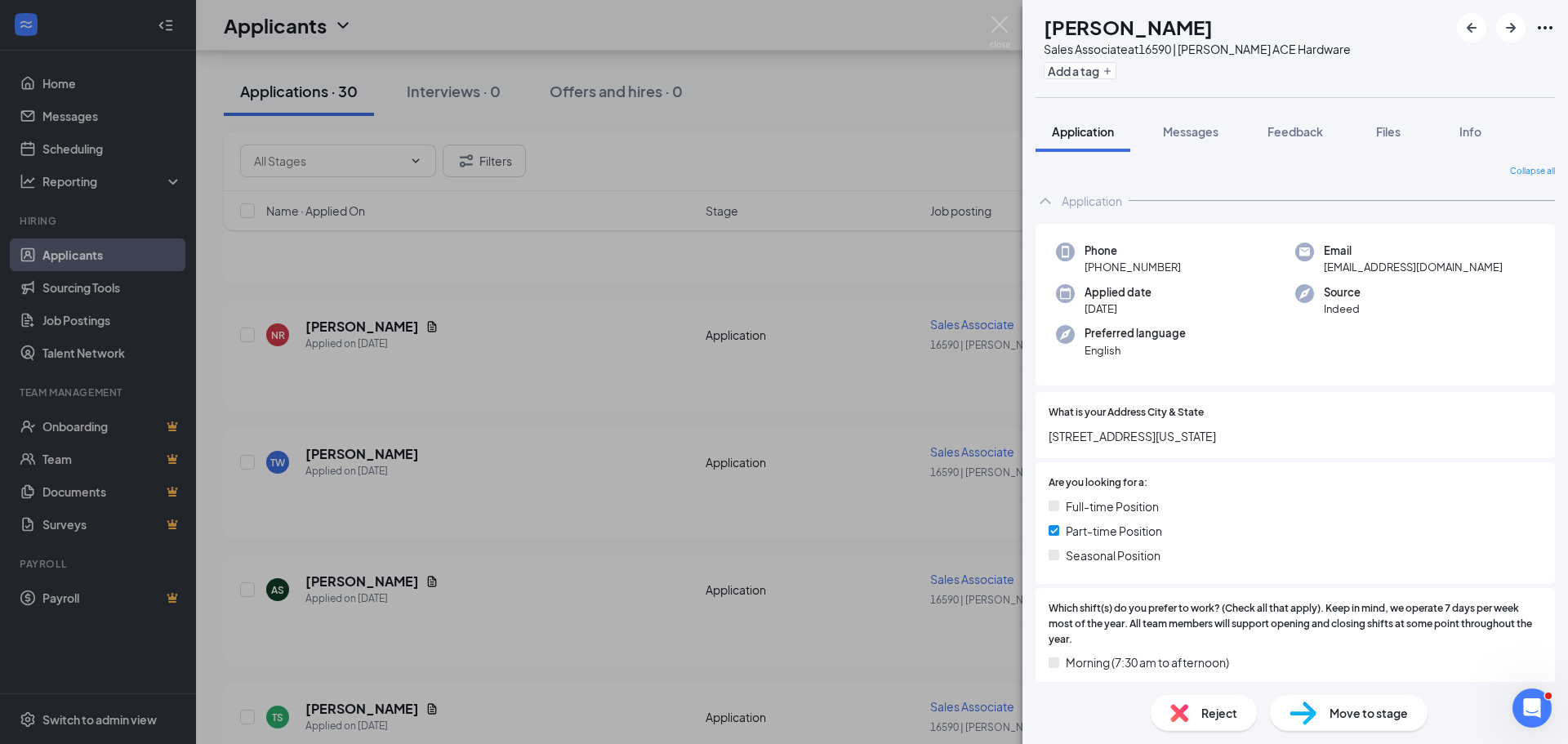
click at [377, 583] on div "TW [PERSON_NAME] Sales Associate at 16590 | [PERSON_NAME] ACE Hardware Add a ta…" at bounding box center [784, 372] width 1568 height 744
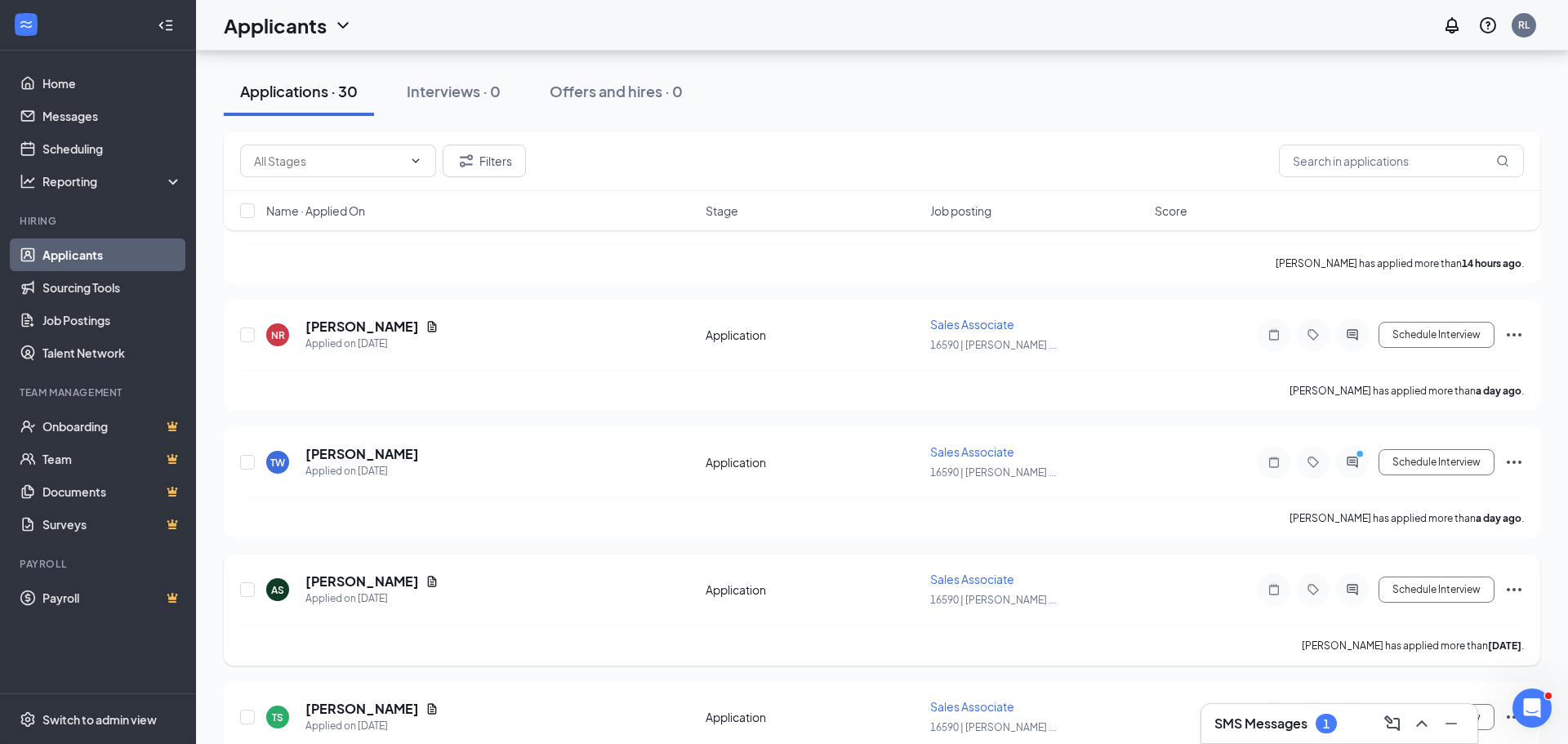
click at [376, 583] on h5 "[PERSON_NAME]" at bounding box center [362, 582] width 114 height 18
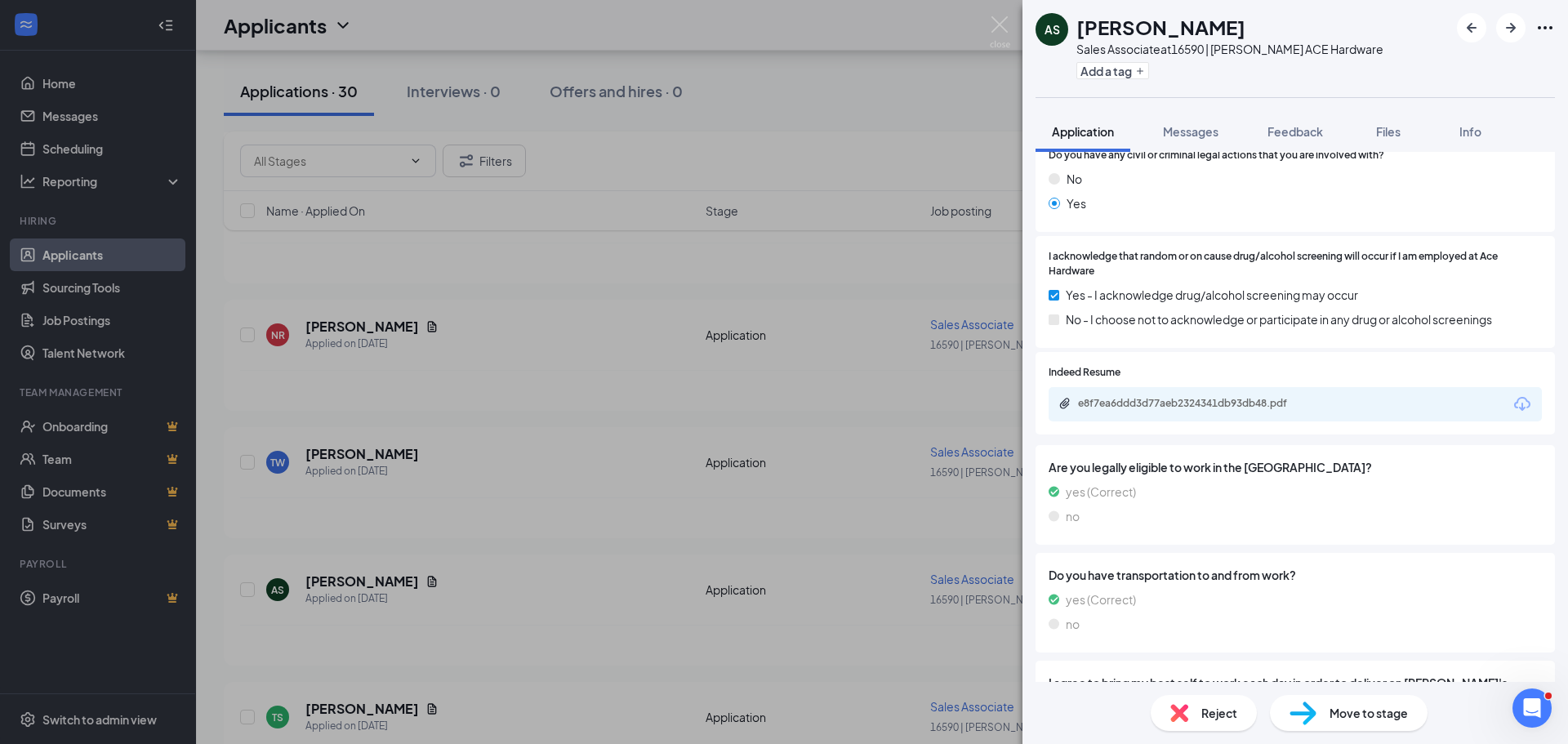
scroll to position [1066, 0]
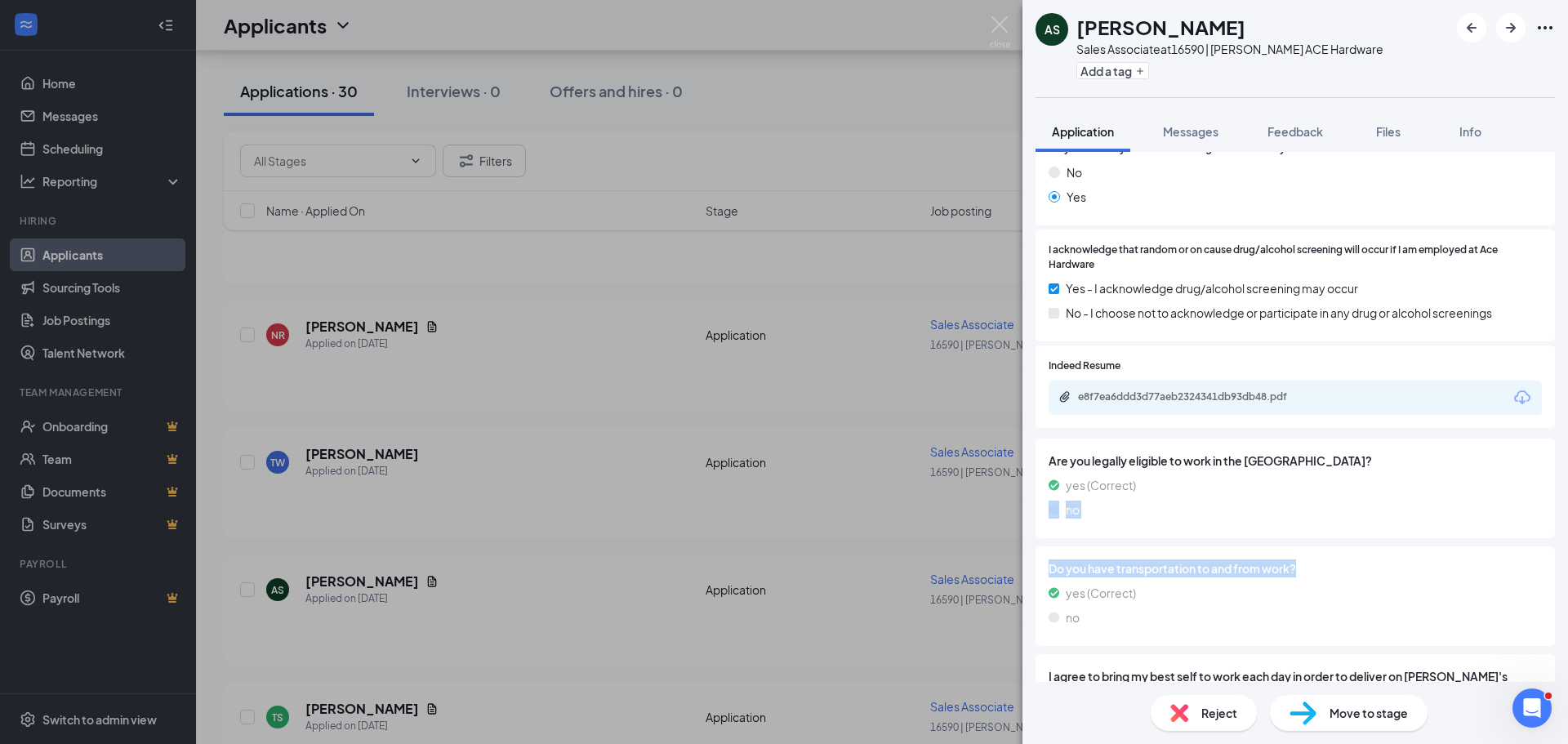
drag, startPoint x: 1544, startPoint y: 510, endPoint x: 1543, endPoint y: 558, distance: 48.0
click at [1543, 558] on div "Collapse all Application Phone [PHONE_NUMBER] Email [EMAIL_ADDRESS][DOMAIN_NAME…" at bounding box center [1295, 417] width 546 height 530
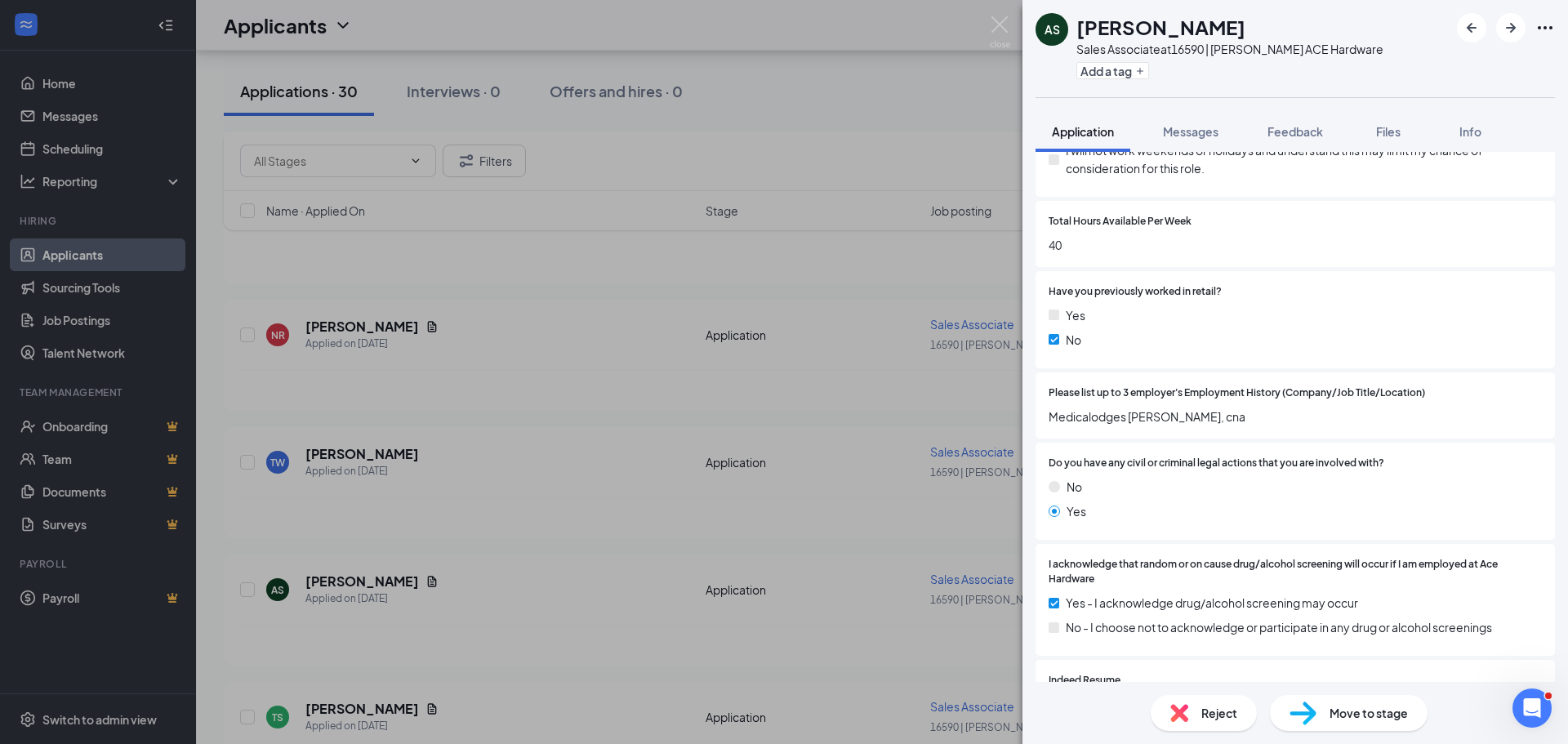
scroll to position [387, 0]
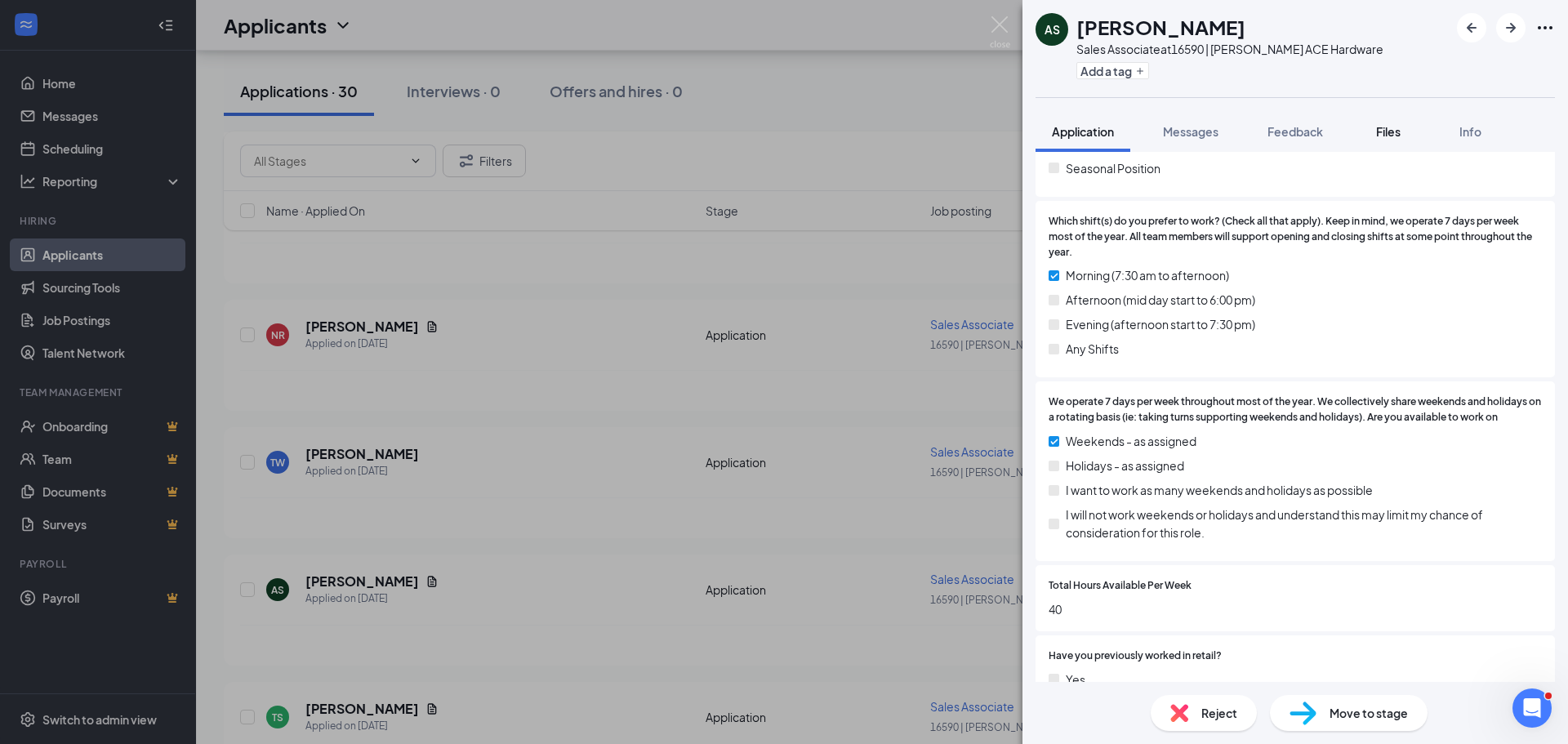
click at [1389, 130] on span "Files" at bounding box center [1388, 132] width 24 height 14
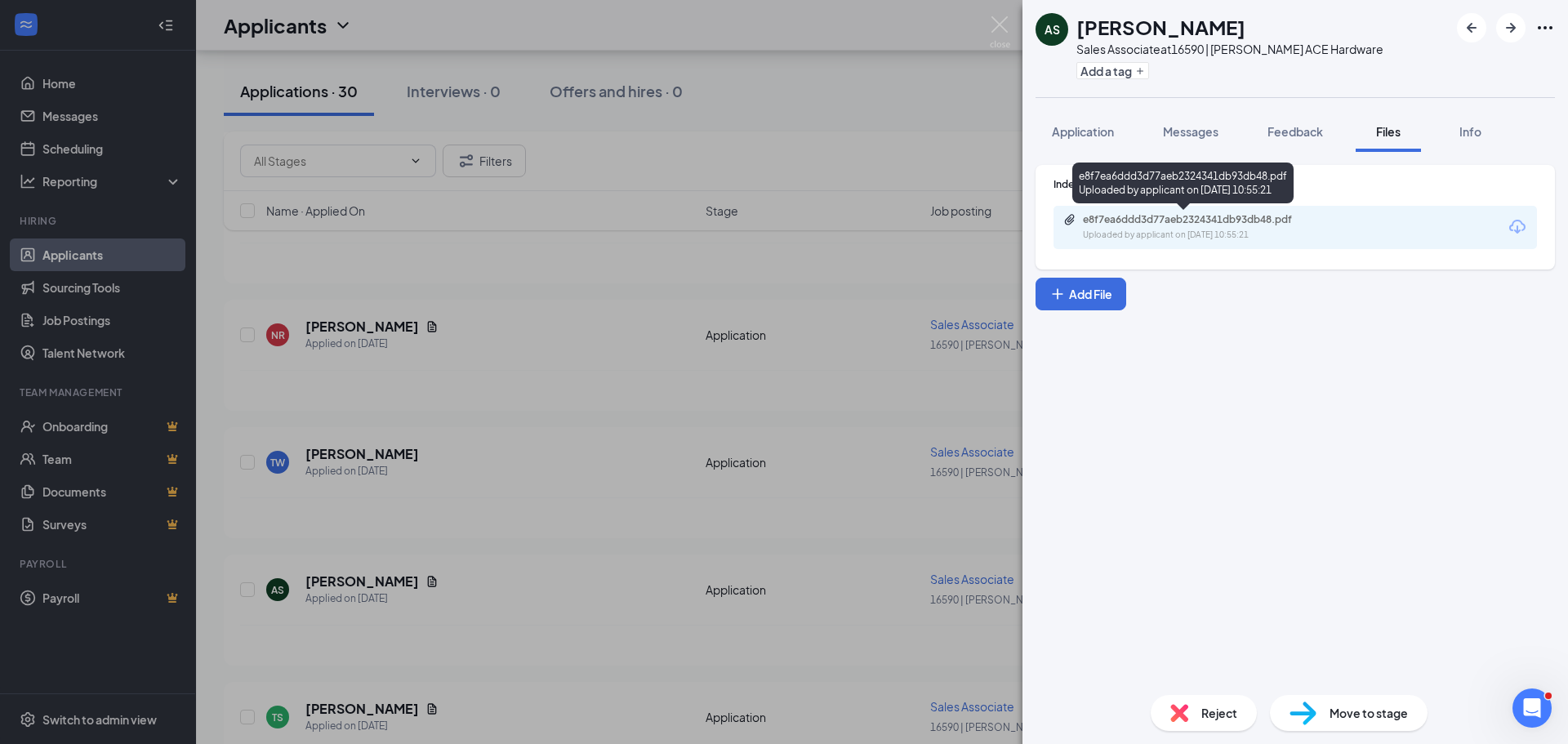
click at [1172, 223] on div "e8f7ea6ddd3d77aeb2324341db93db48.pdf" at bounding box center [1197, 219] width 229 height 13
click at [1004, 23] on img at bounding box center [1000, 32] width 21 height 32
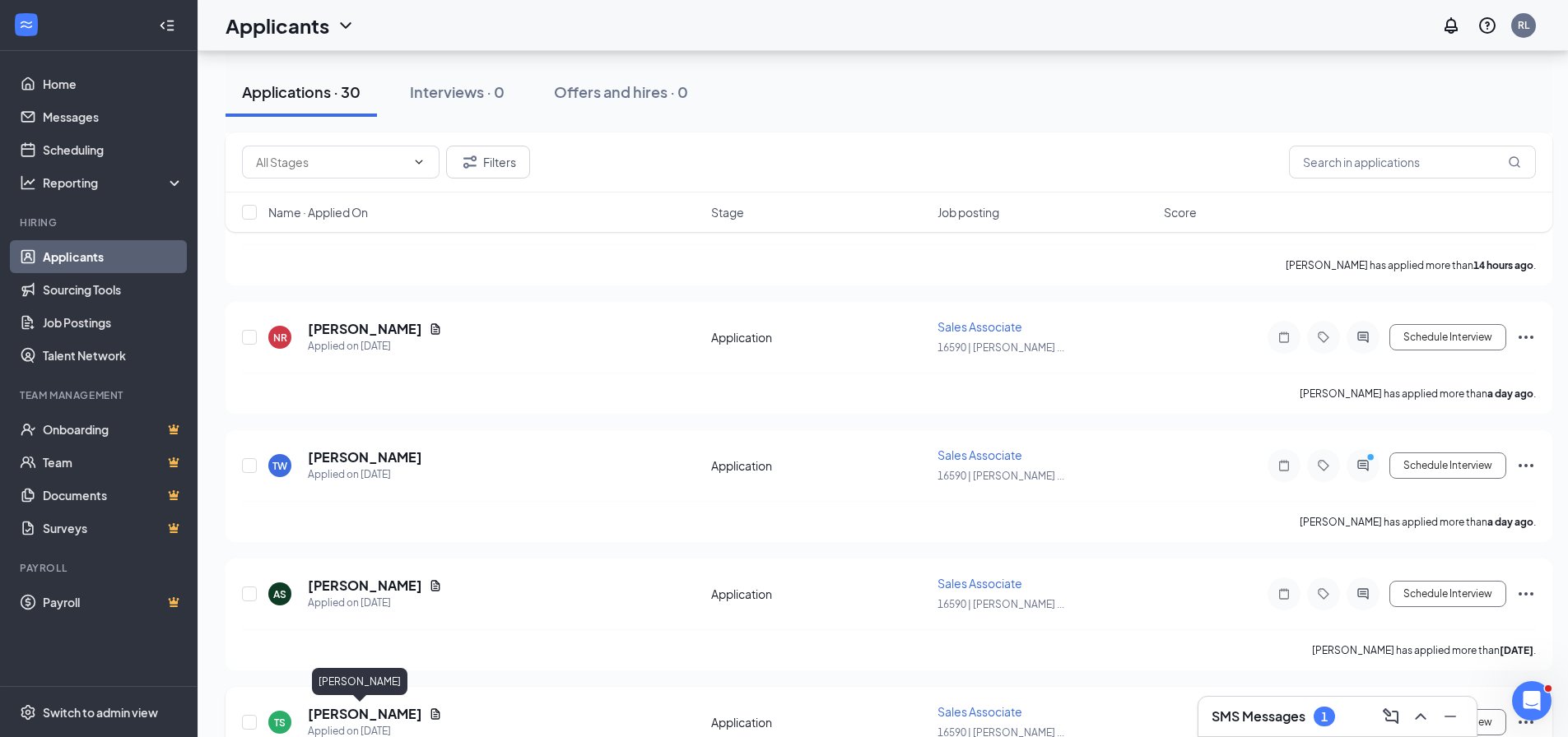
click at [367, 713] on h5 "[PERSON_NAME]" at bounding box center [365, 714] width 115 height 18
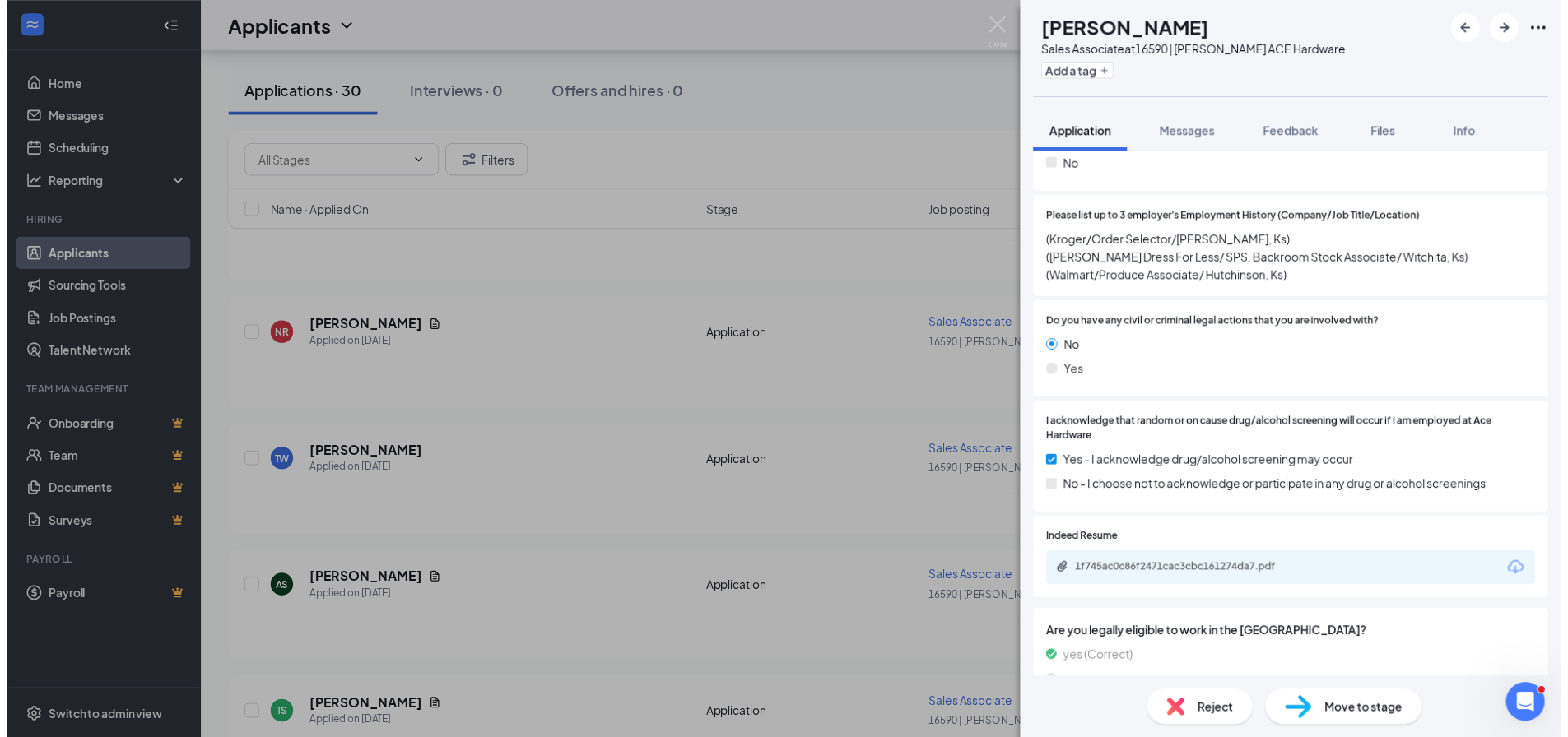
scroll to position [1020, 0]
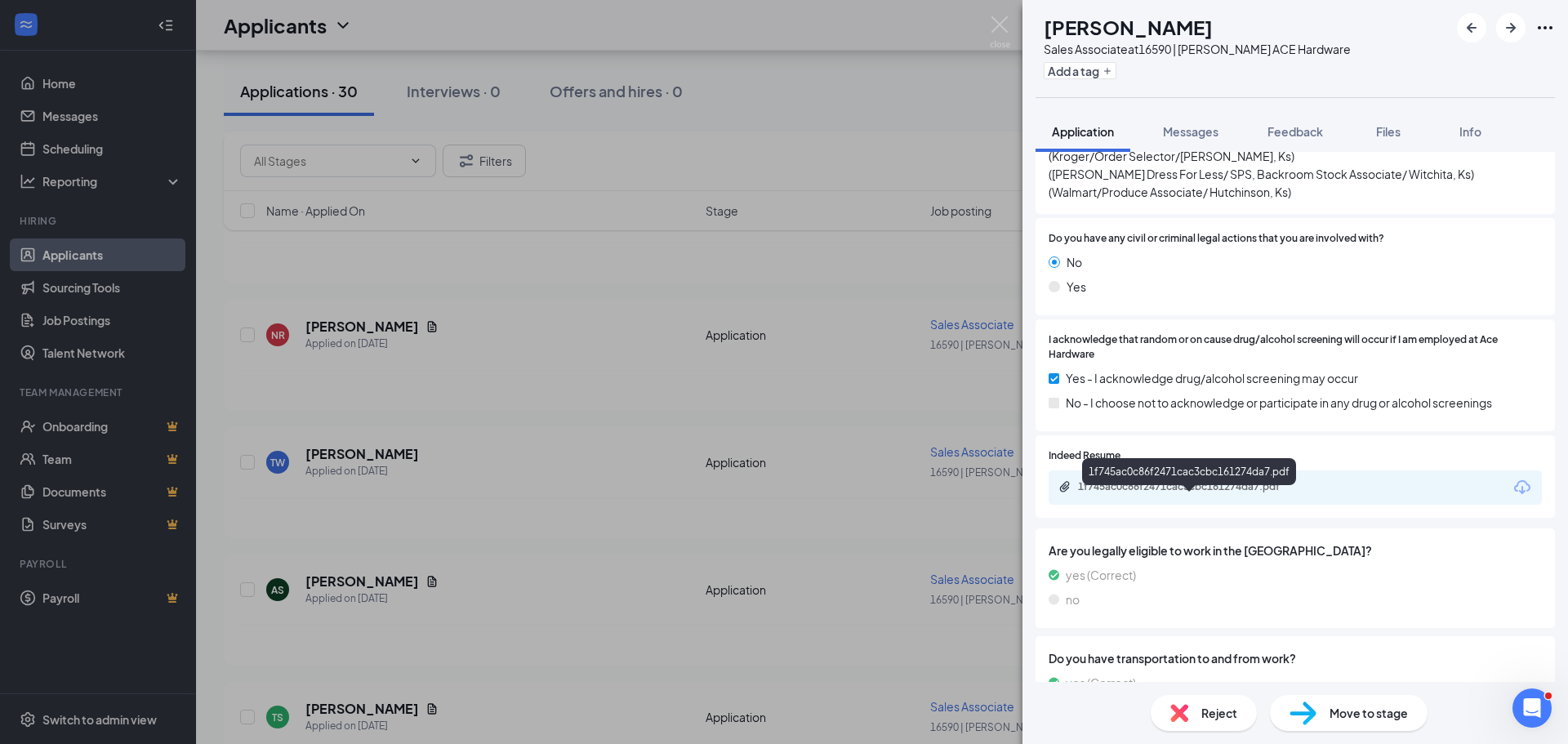
click at [1169, 493] on div "1f745ac0c86f2471cac3cbc161274da7.pdf" at bounding box center [1192, 486] width 229 height 13
click at [999, 26] on img at bounding box center [1000, 32] width 21 height 32
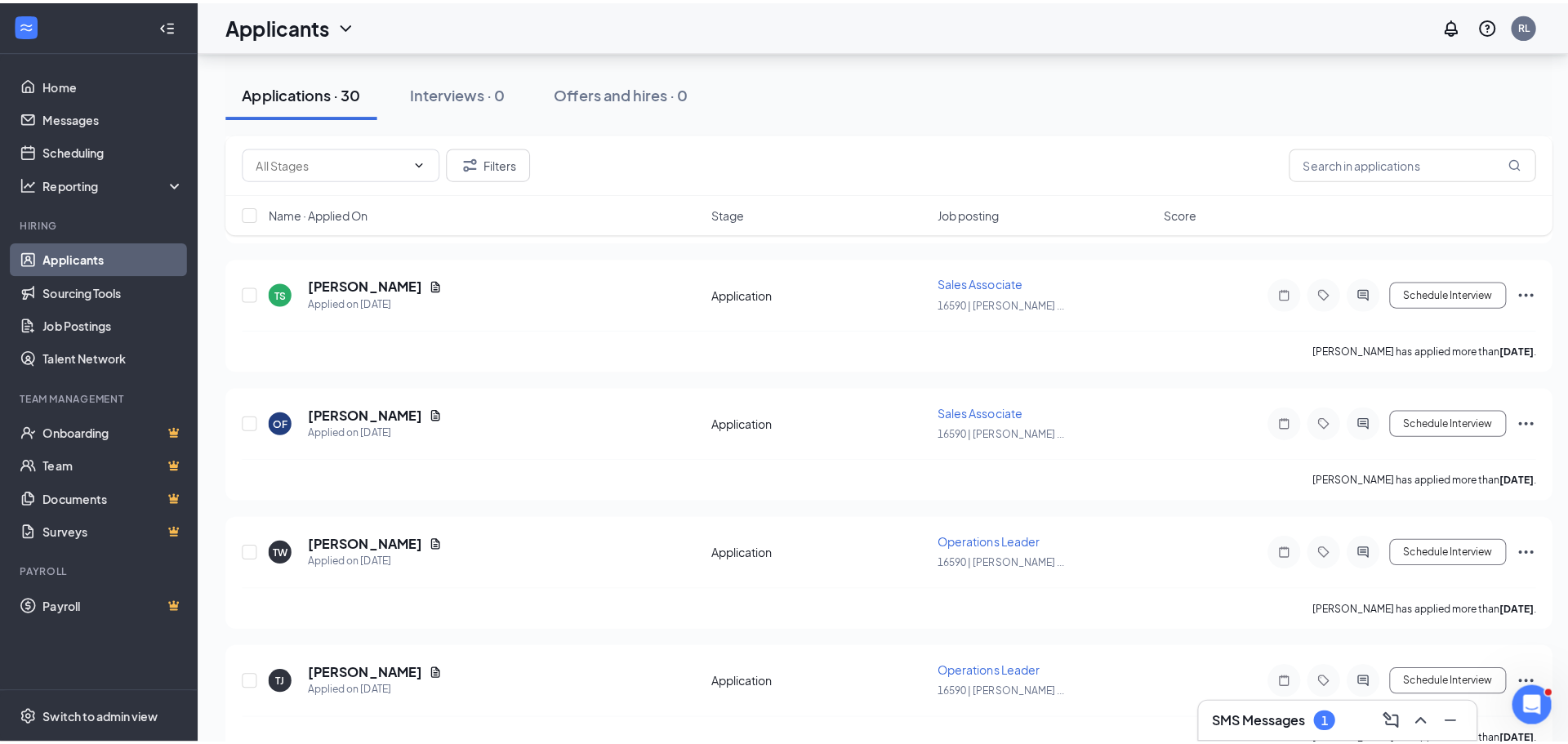
scroll to position [869, 0]
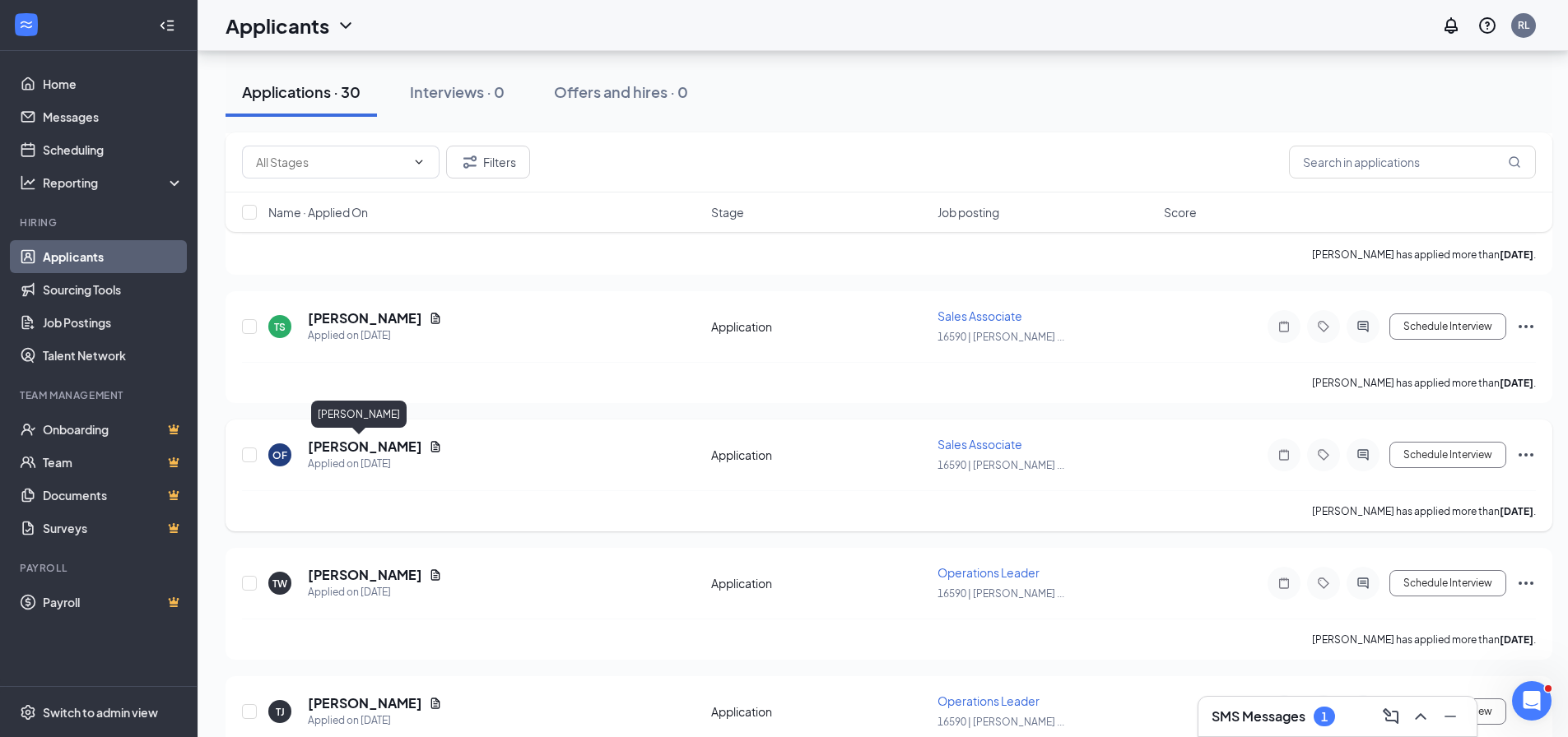
click at [351, 441] on h5 "[PERSON_NAME]" at bounding box center [365, 447] width 115 height 18
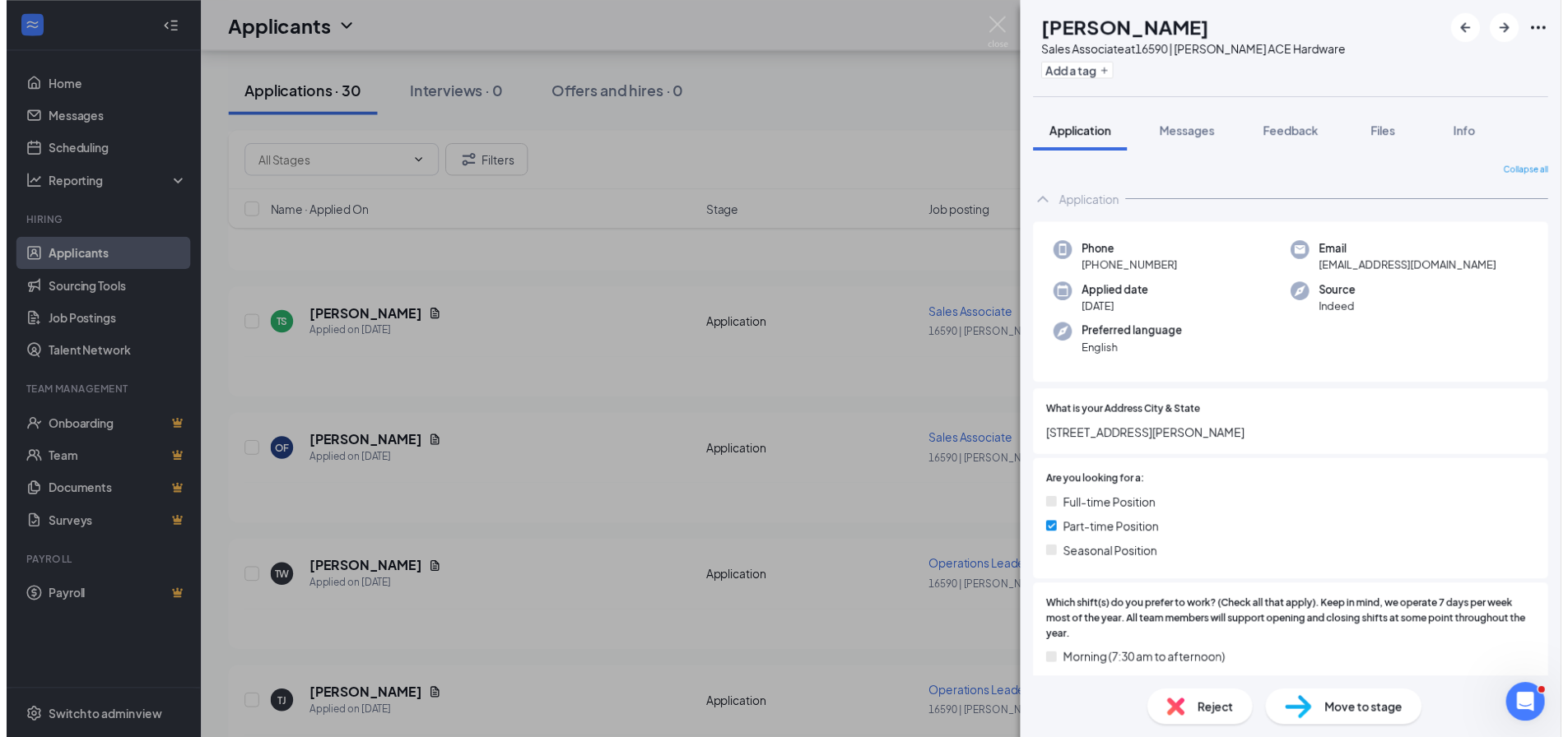
scroll to position [603, 0]
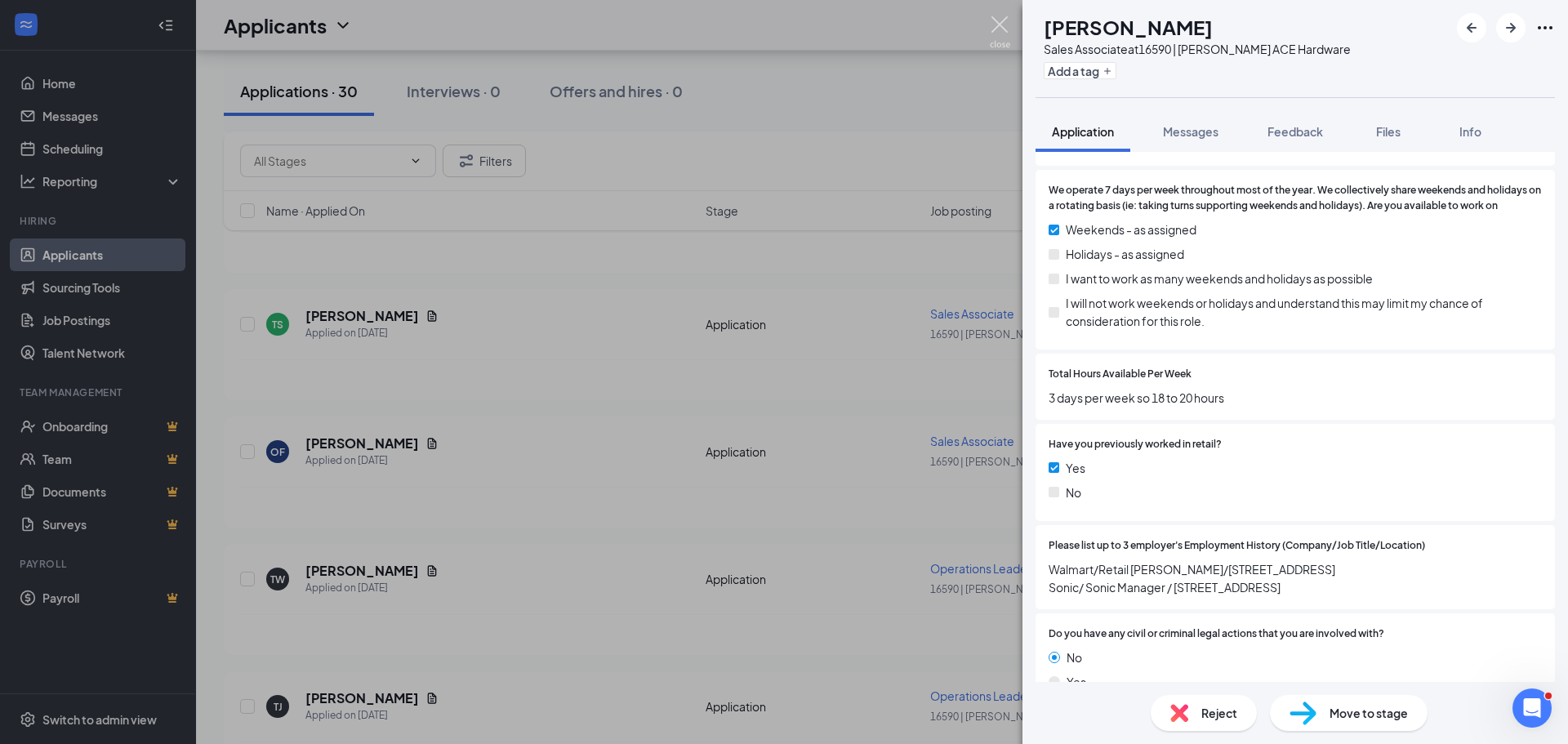
click at [997, 26] on img at bounding box center [1000, 32] width 21 height 32
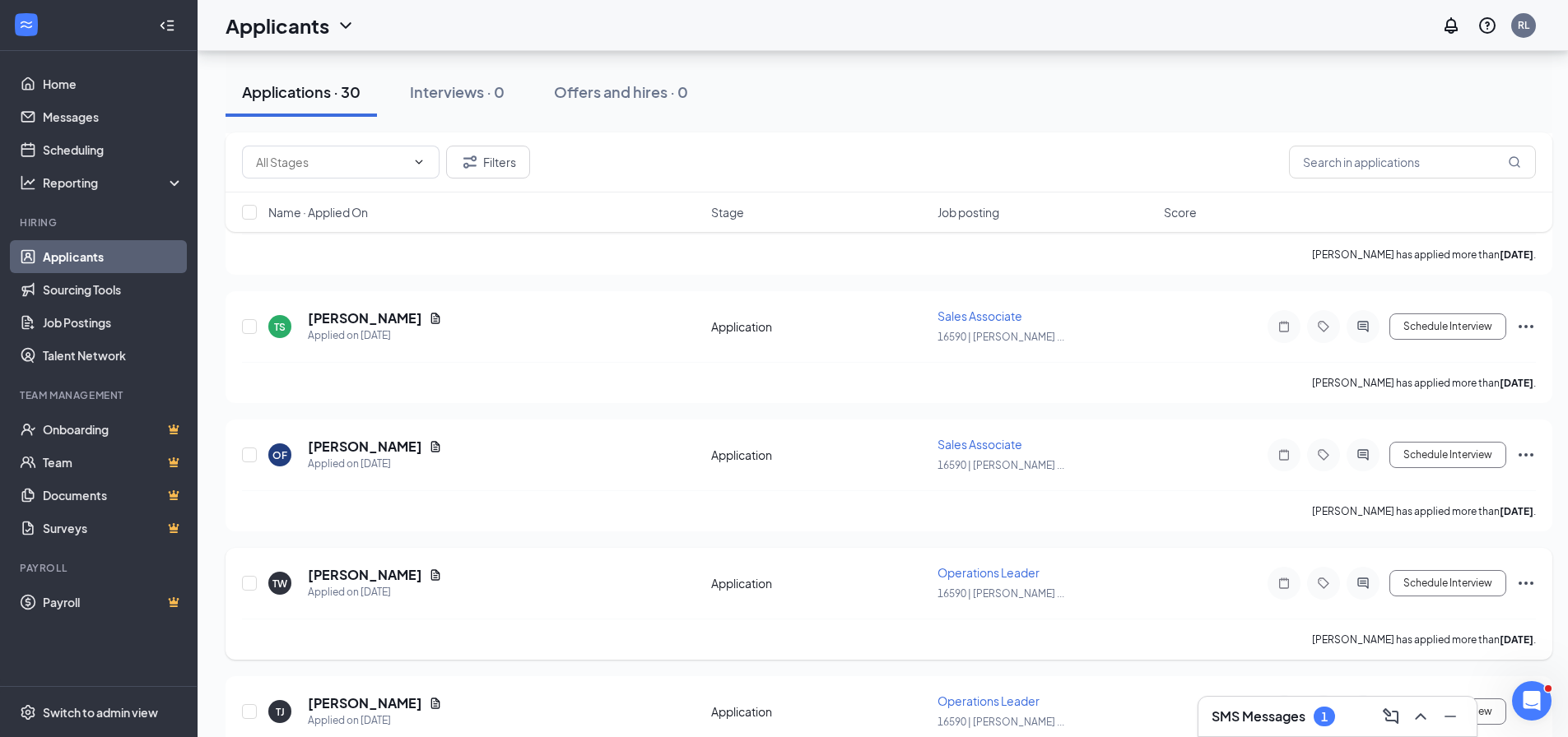
scroll to position [1480, 0]
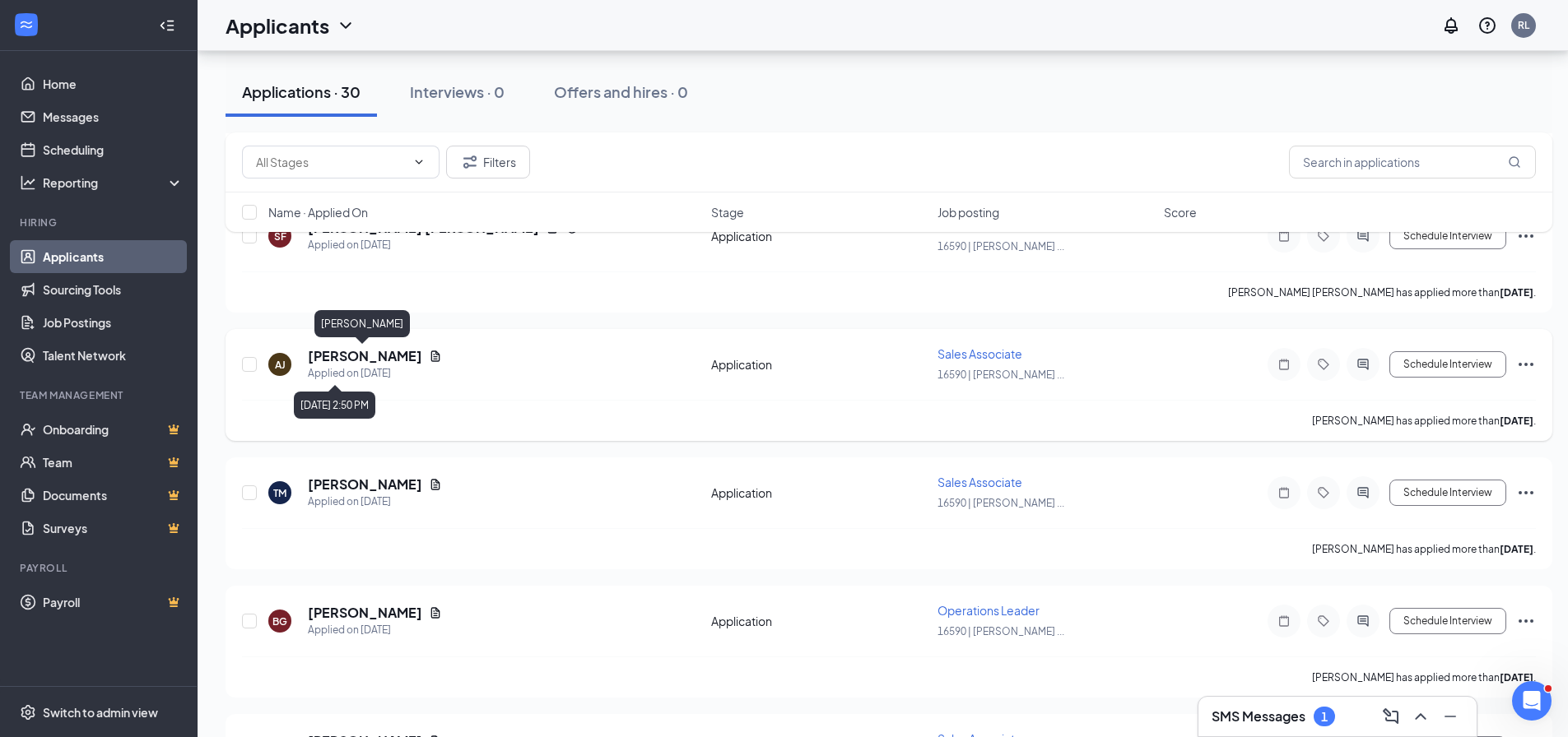
click at [368, 354] on h5 "[PERSON_NAME]" at bounding box center [365, 356] width 115 height 18
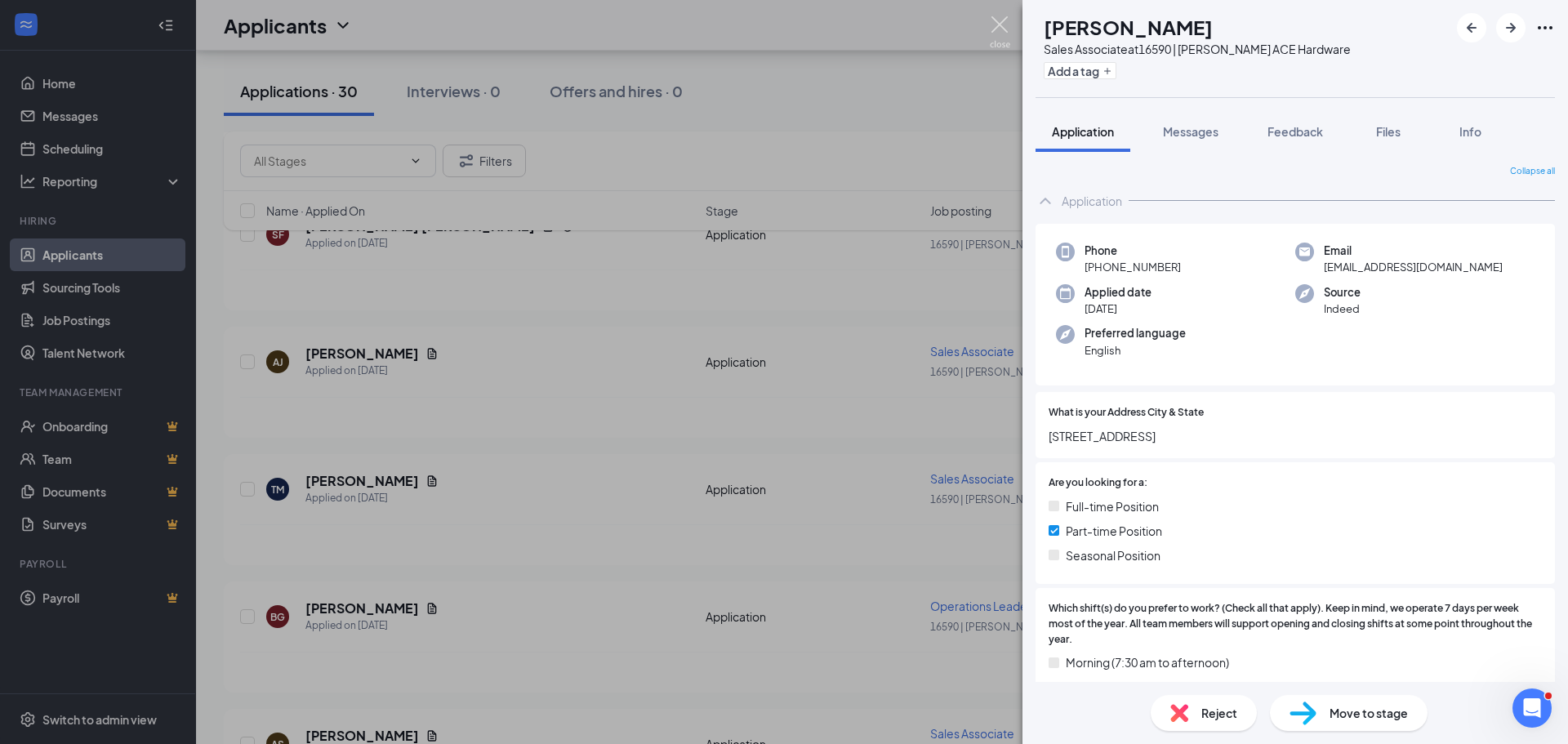
click at [1004, 31] on img at bounding box center [1000, 32] width 21 height 32
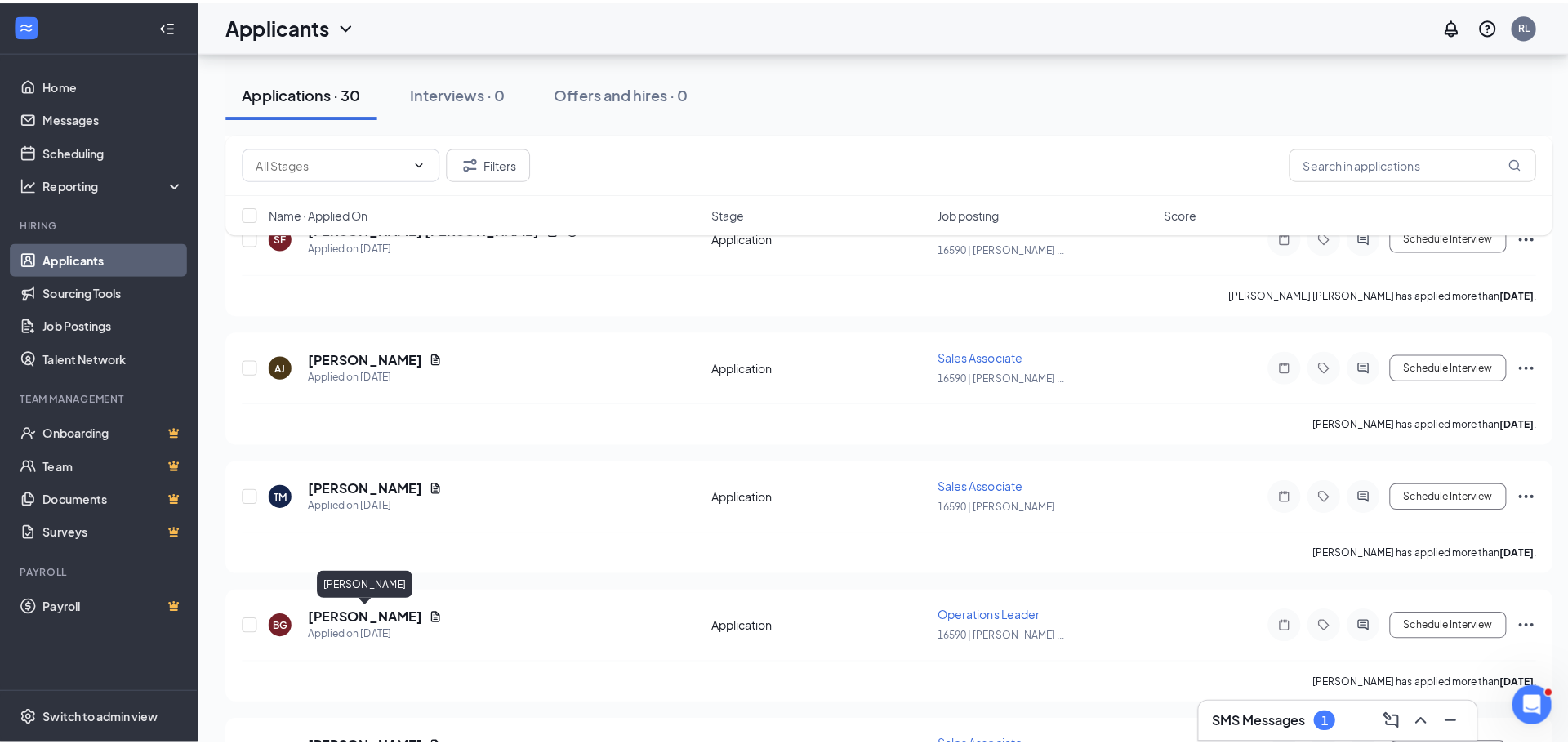
scroll to position [2068, 0]
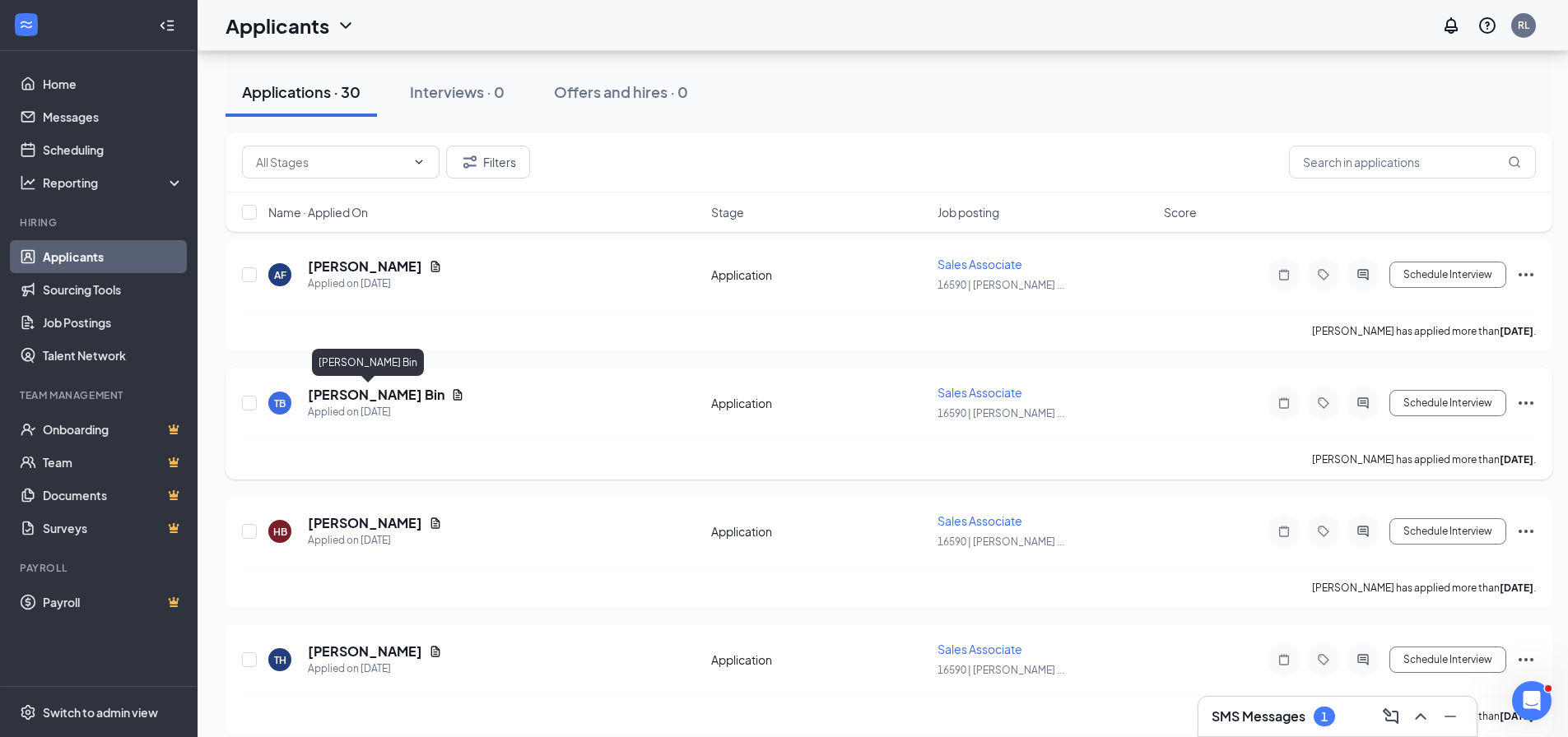
click at [346, 396] on h5 "[PERSON_NAME] Bin" at bounding box center [376, 395] width 136 height 18
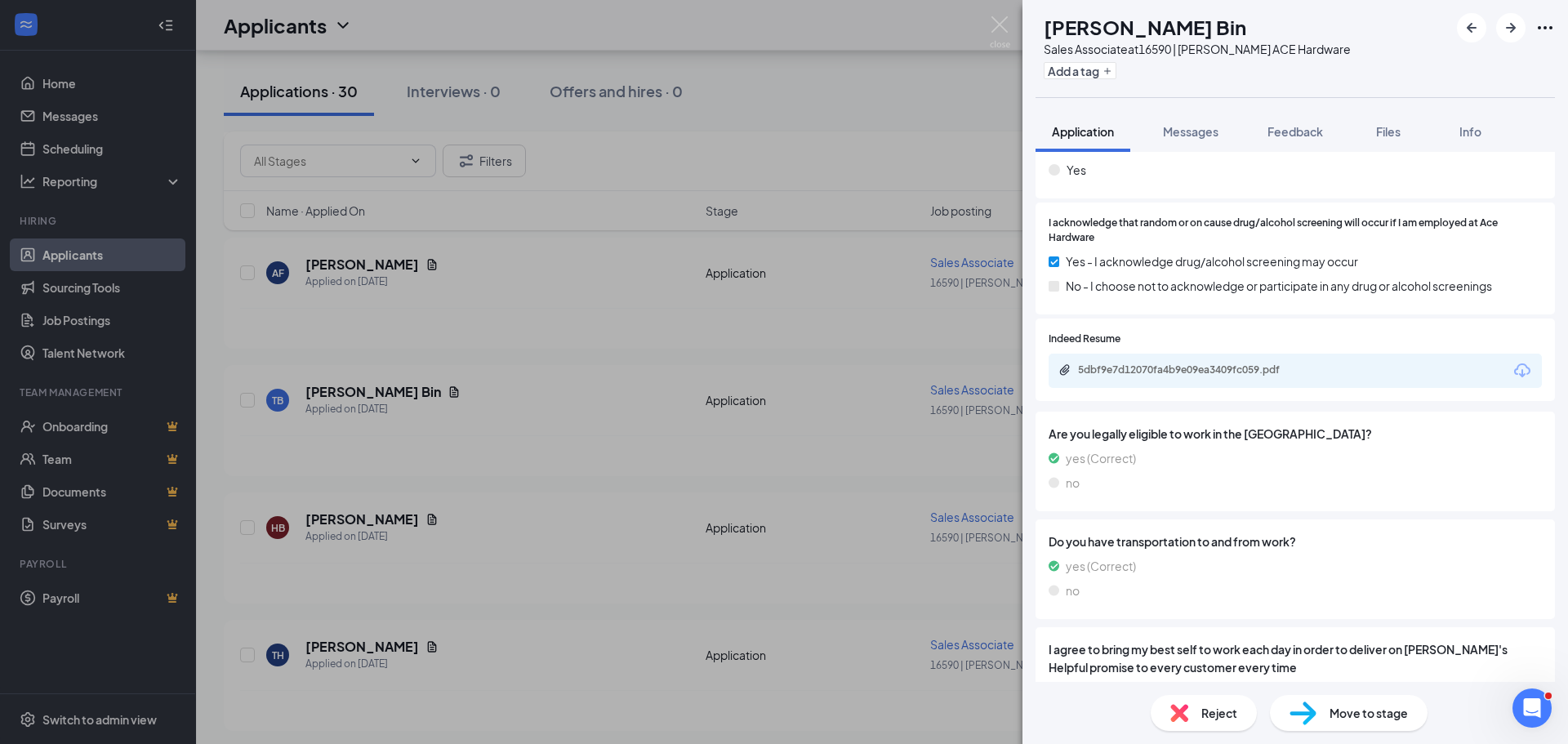
scroll to position [1066, 0]
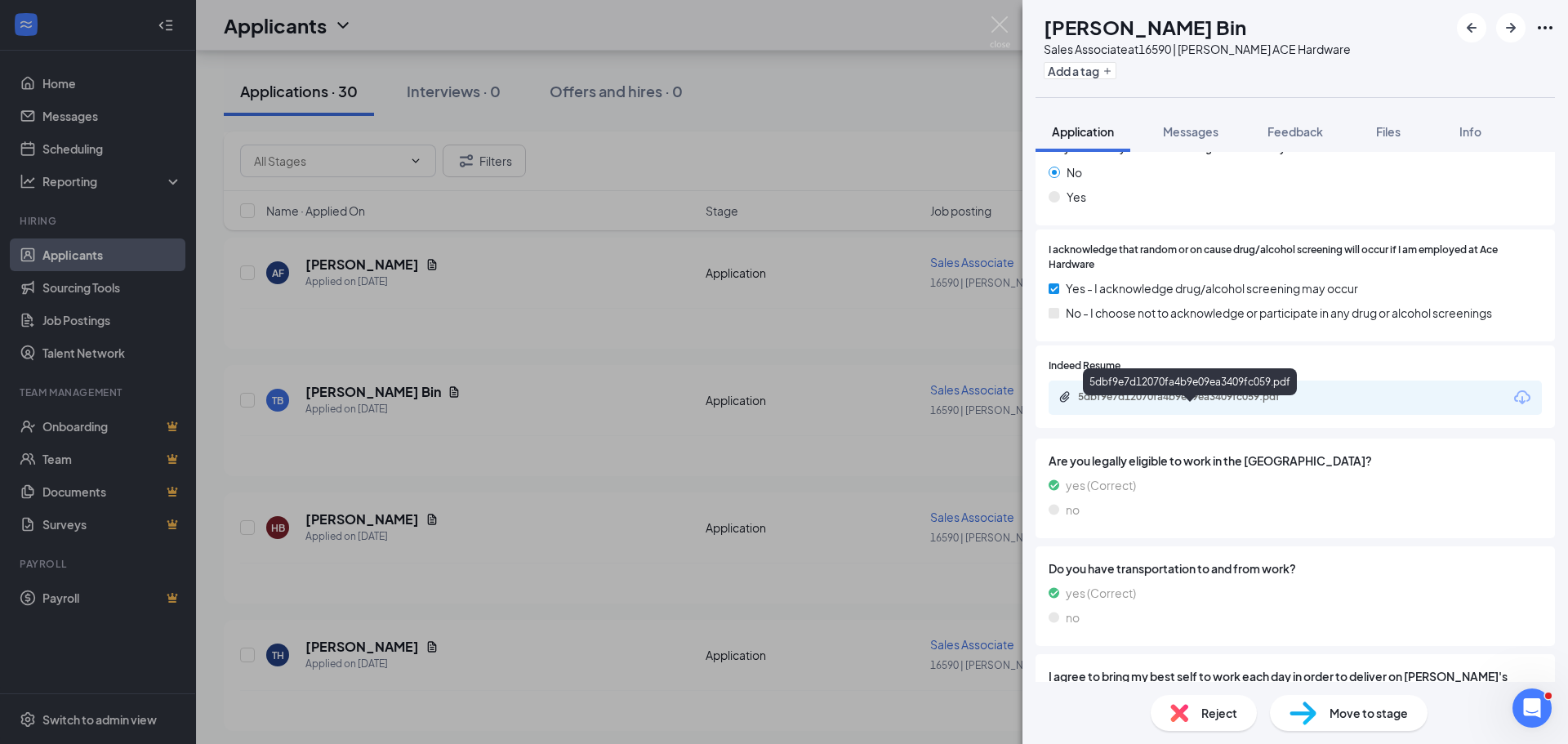
click at [1154, 403] on div "5dbf9e7d12070fa4b9e09ea3409fc059.pdf" at bounding box center [1192, 397] width 229 height 13
click at [1002, 19] on img at bounding box center [1000, 32] width 21 height 32
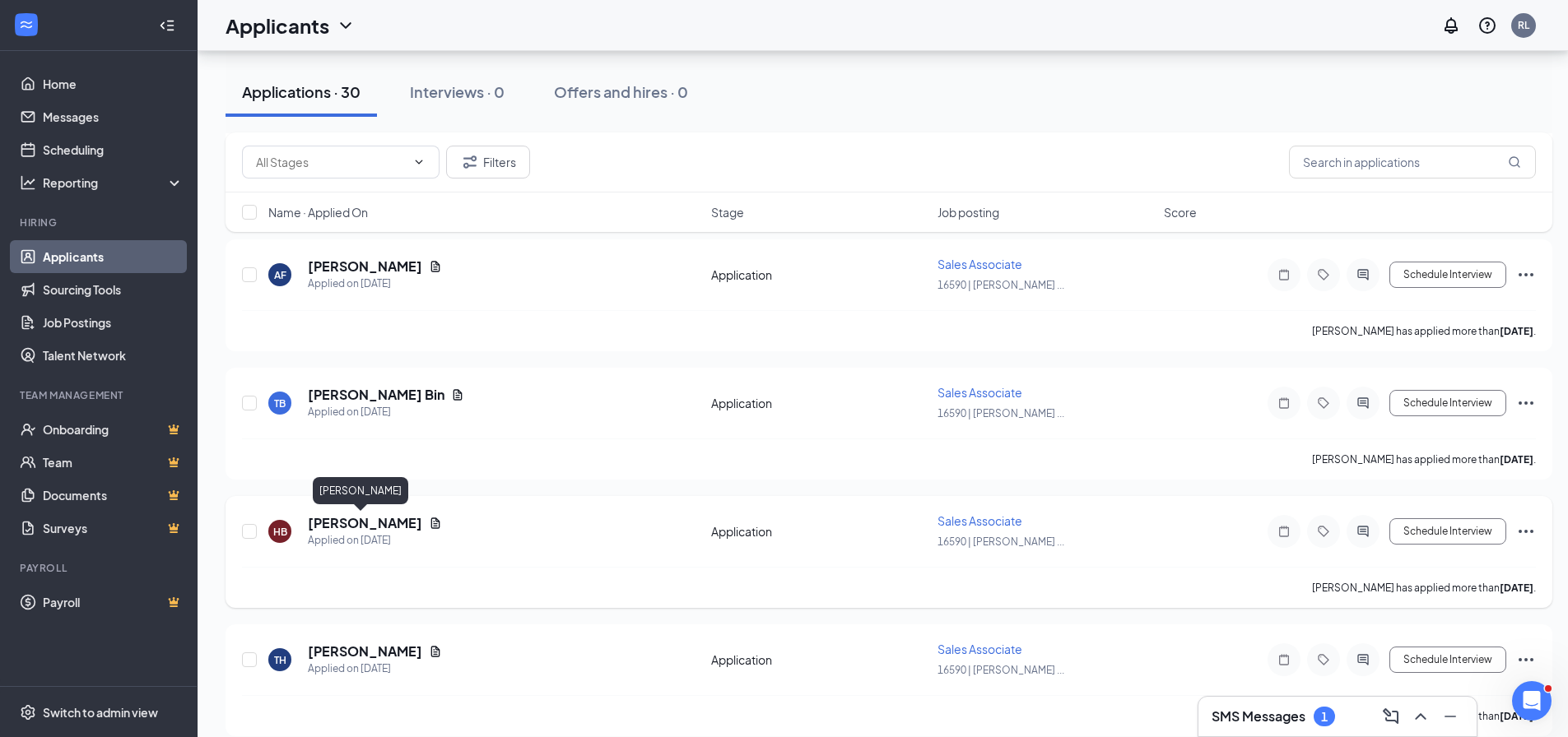
click at [345, 526] on h5 "[PERSON_NAME]" at bounding box center [365, 523] width 115 height 18
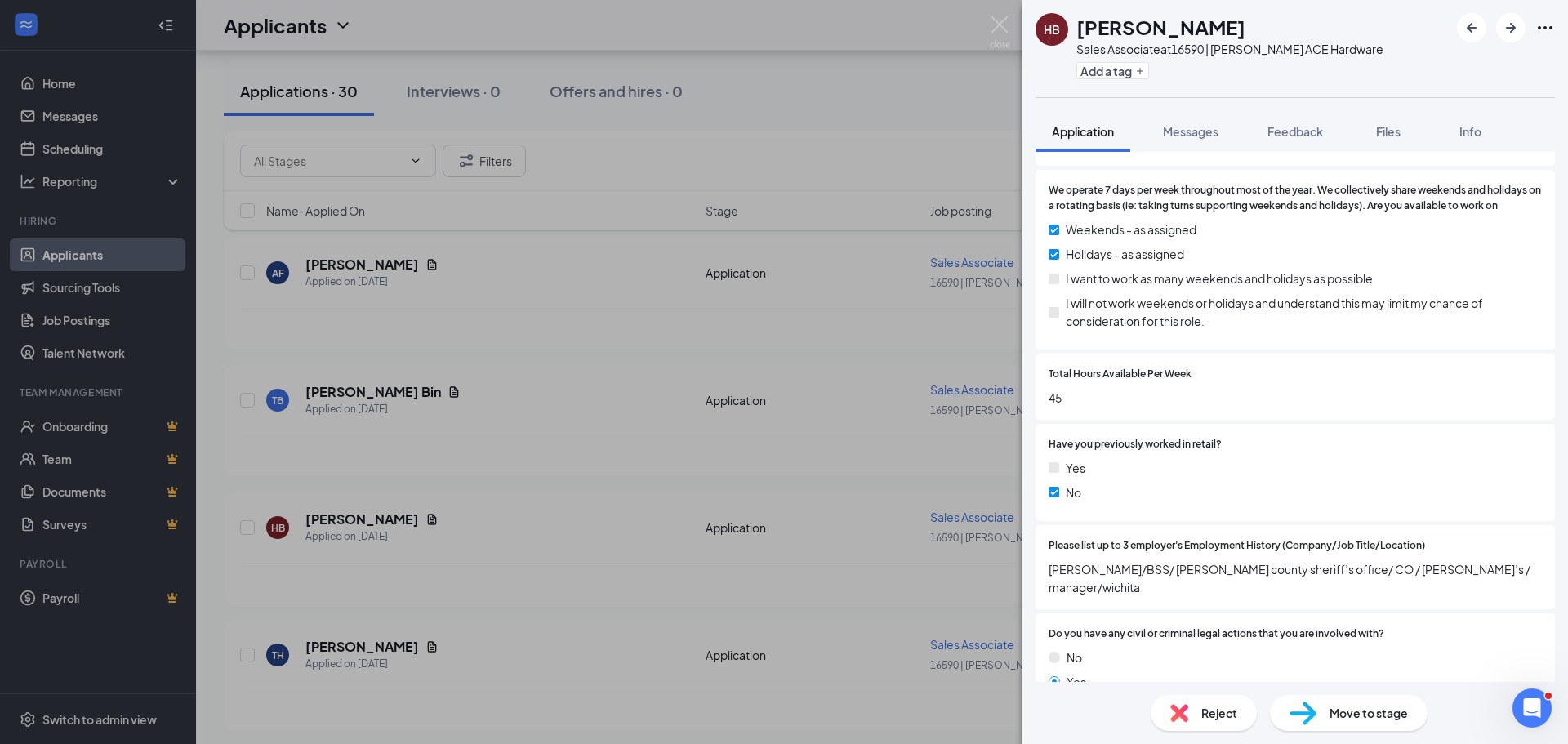
scroll to position [1198, 0]
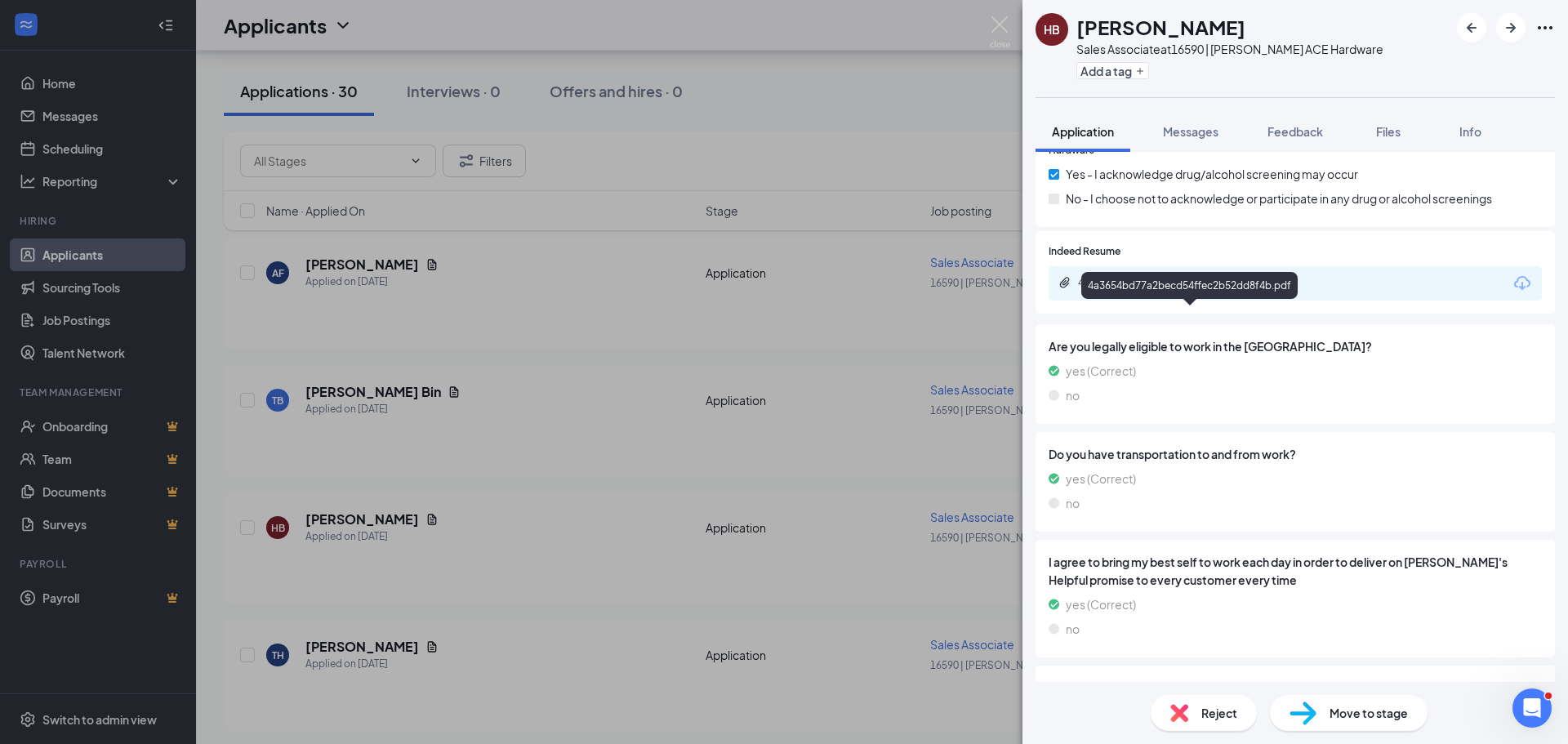
click at [1191, 289] on div "4a3654bd77a2becd54ffec2b52dd8f4b.pdf" at bounding box center [1192, 282] width 229 height 13
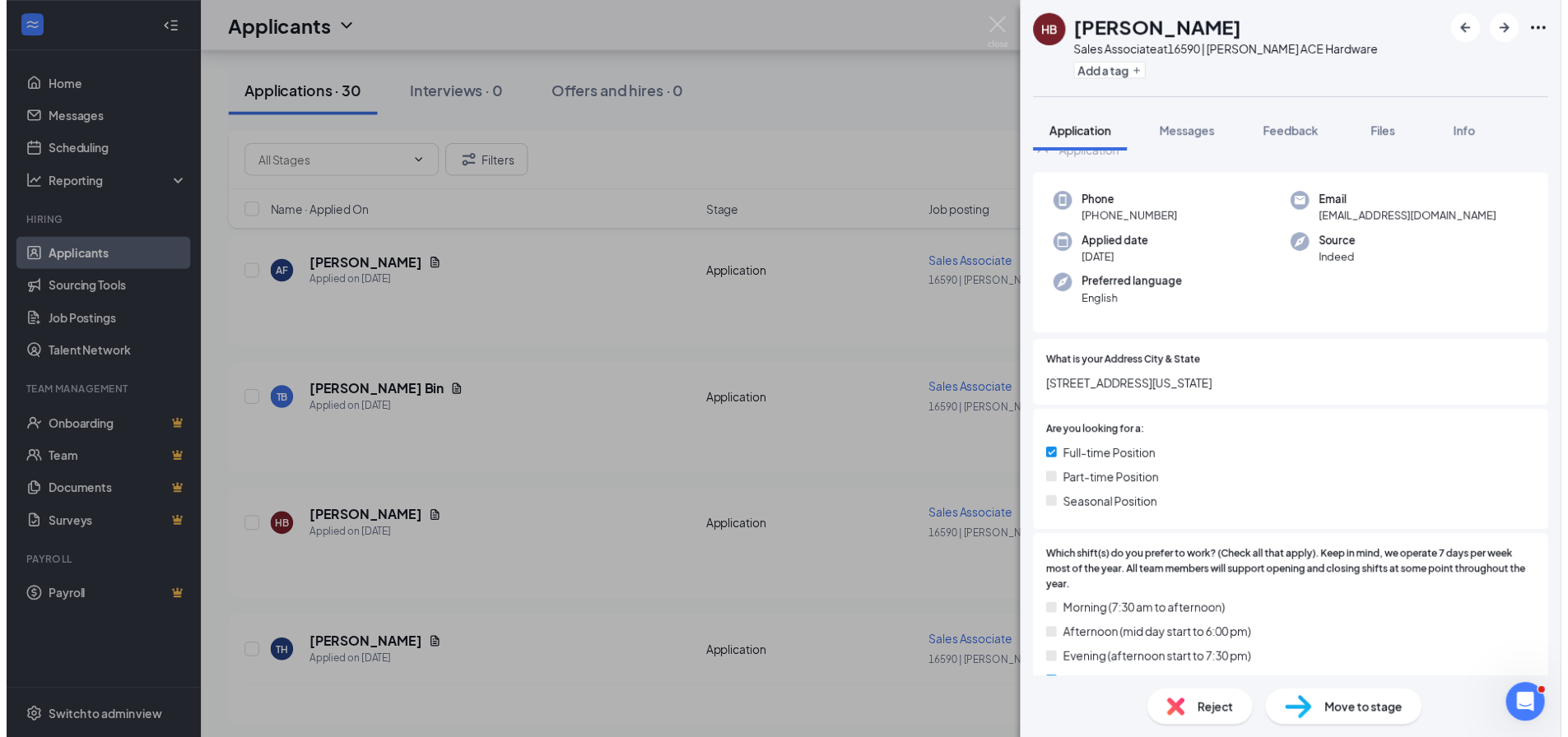
scroll to position [0, 0]
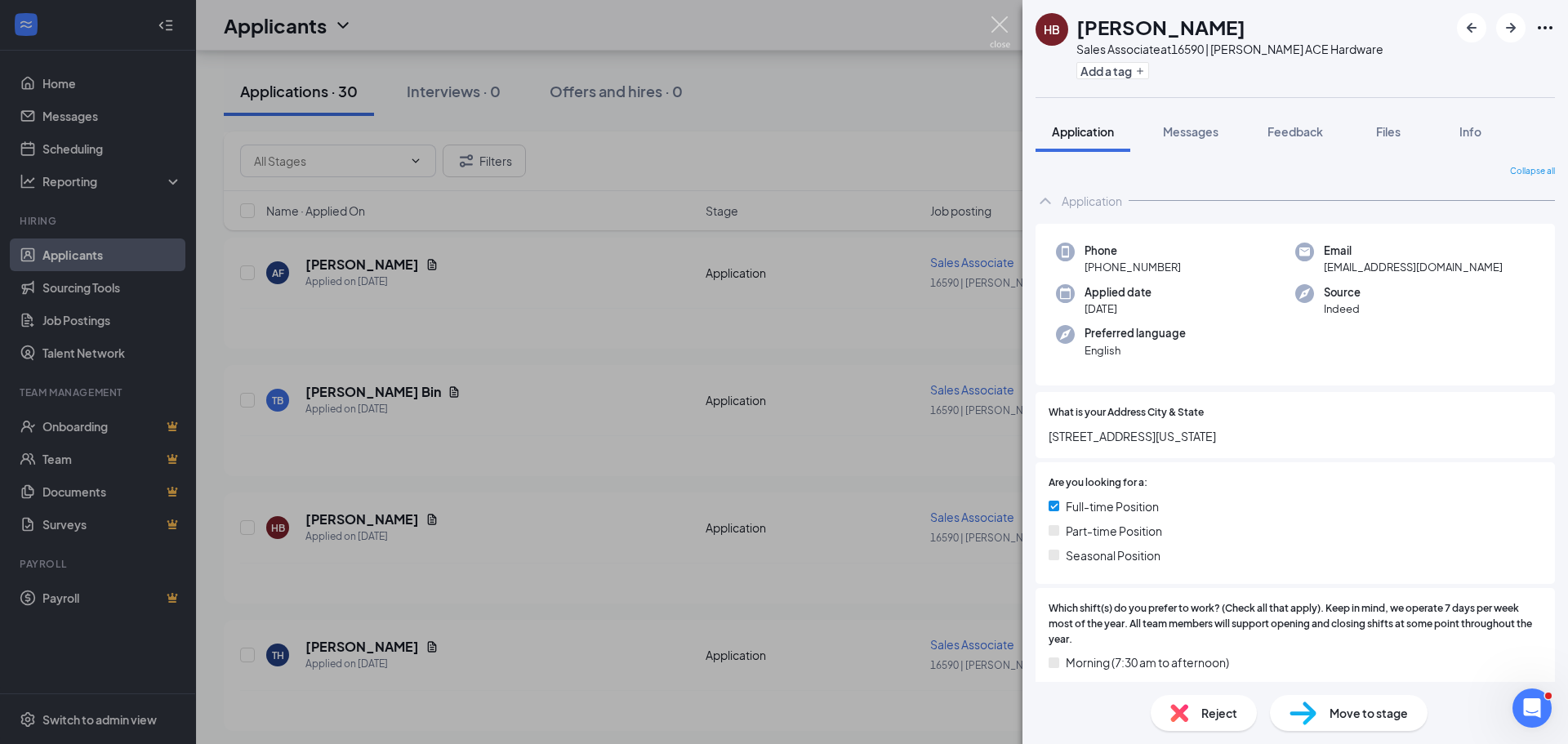
click at [999, 26] on img at bounding box center [1000, 32] width 21 height 32
